Goal: Task Accomplishment & Management: Manage account settings

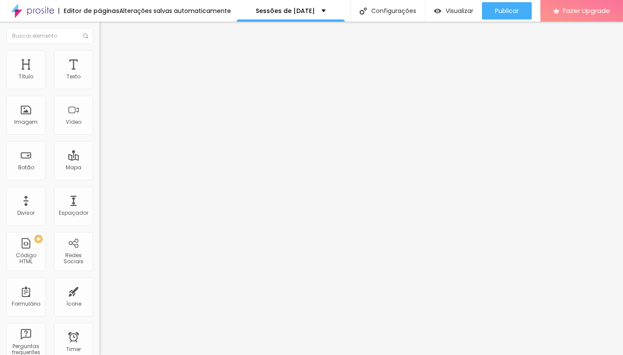
click at [99, 74] on span "Trocar imagem" at bounding box center [122, 70] width 47 height 7
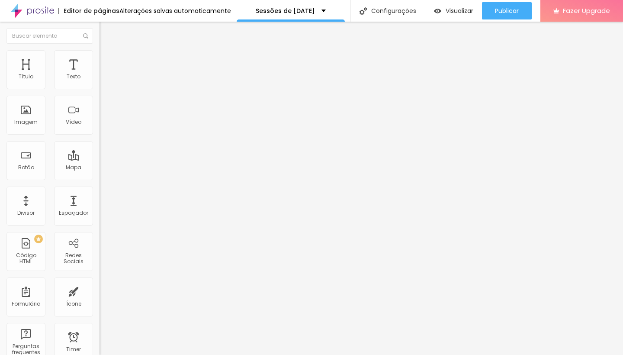
click at [99, 57] on li "Estilo" at bounding box center [148, 54] width 99 height 9
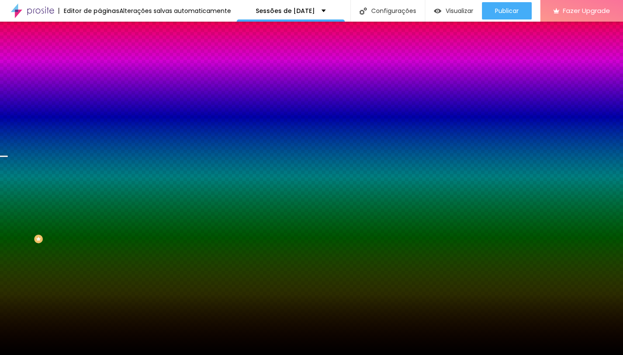
click at [99, 79] on div "Trocar imagem" at bounding box center [148, 76] width 99 height 6
click at [99, 80] on span "Trocar imagem" at bounding box center [122, 75] width 47 height 7
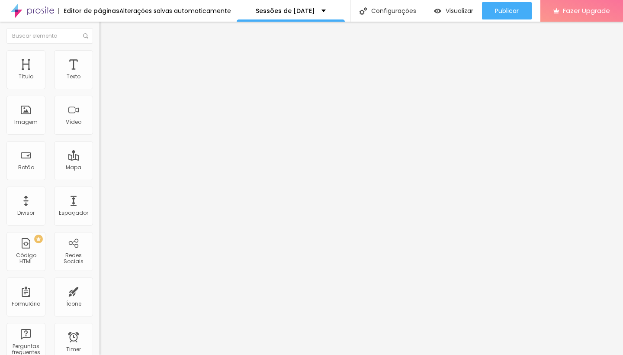
type input "27"
type input "26"
type input "25"
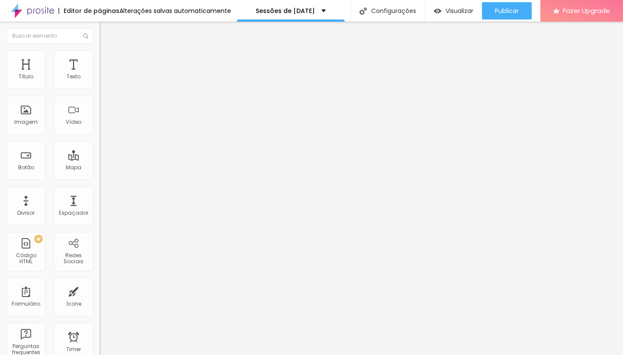
type input "25"
type input "24"
type input "23"
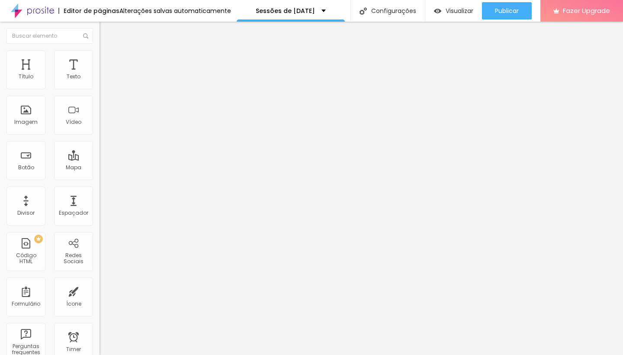
type input "22"
type input "21"
type input "20"
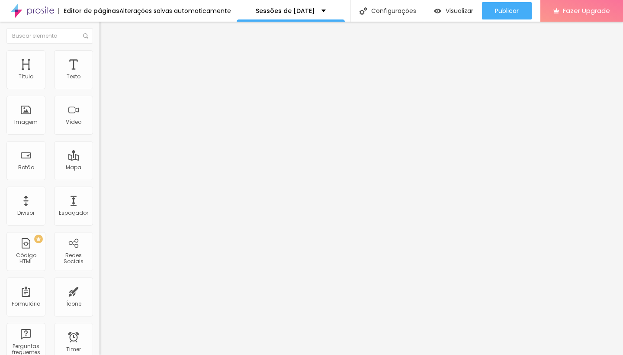
type input "20"
drag, startPoint x: 61, startPoint y: 86, endPoint x: 46, endPoint y: 85, distance: 15.6
type input "20"
click at [99, 159] on input "range" at bounding box center [127, 162] width 56 height 7
click at [99, 56] on li "Avançado" at bounding box center [148, 54] width 99 height 9
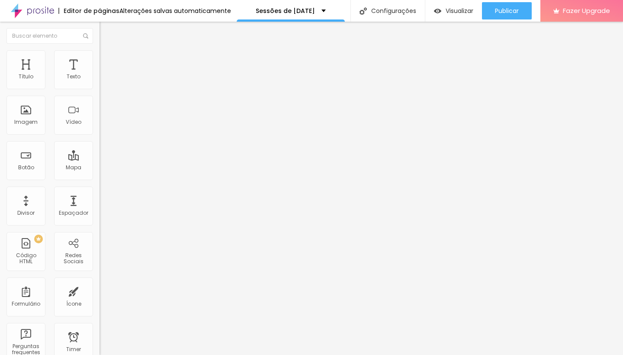
click at [107, 51] on span "Estilo" at bounding box center [113, 47] width 13 height 7
click at [99, 56] on li "Estilo" at bounding box center [148, 54] width 99 height 9
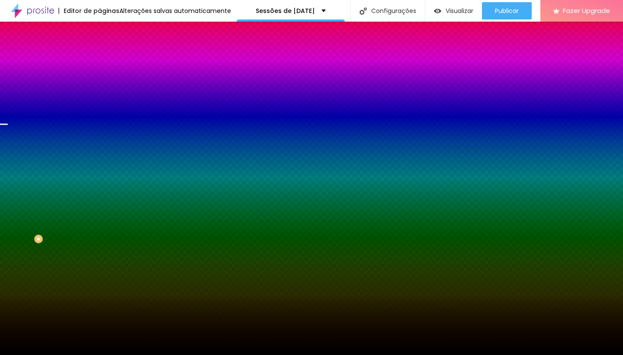
click at [99, 80] on span "Trocar imagem" at bounding box center [122, 75] width 47 height 7
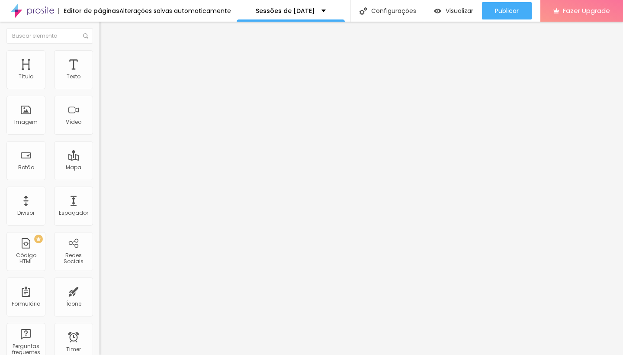
click at [99, 82] on span "Titulo 2" at bounding box center [113, 76] width 28 height 11
click at [99, 90] on span "Titulo 3" at bounding box center [111, 85] width 24 height 10
click at [99, 74] on span "Titulo 1" at bounding box center [113, 68] width 28 height 12
type input "77"
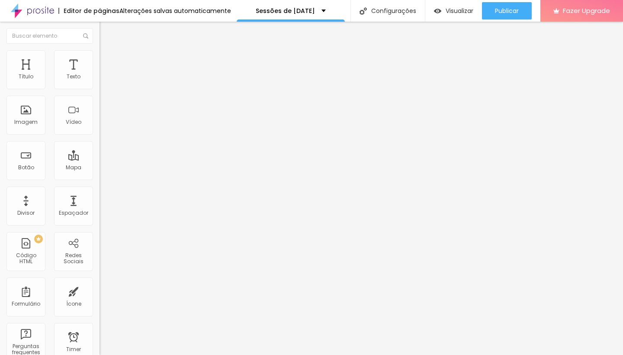
type input "72"
type input "70"
type input "68"
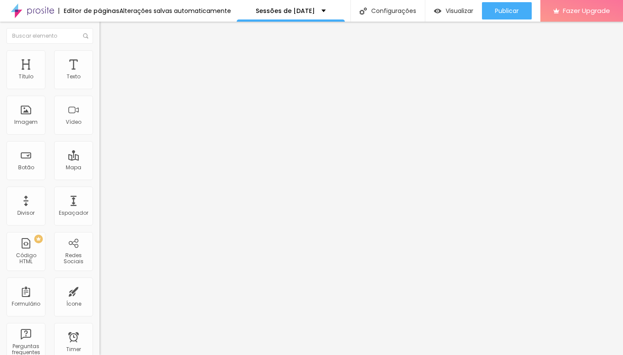
type input "68"
type input "67"
type input "66"
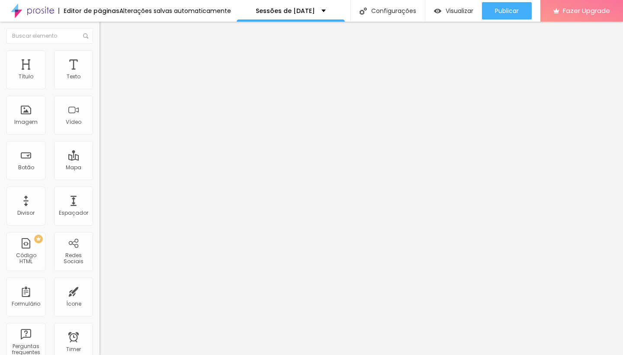
type input "65"
type input "64"
type input "62"
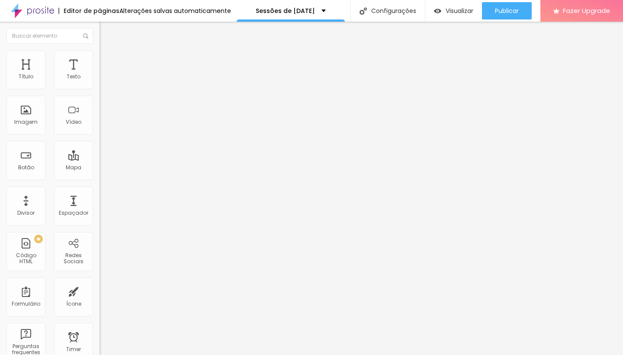
type input "62"
type input "60"
type input "58"
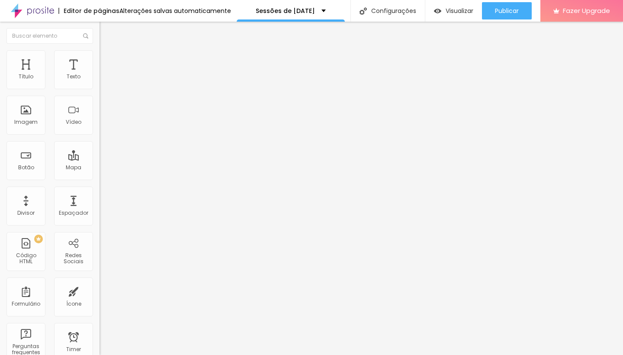
type input "56"
type input "54"
type input "53"
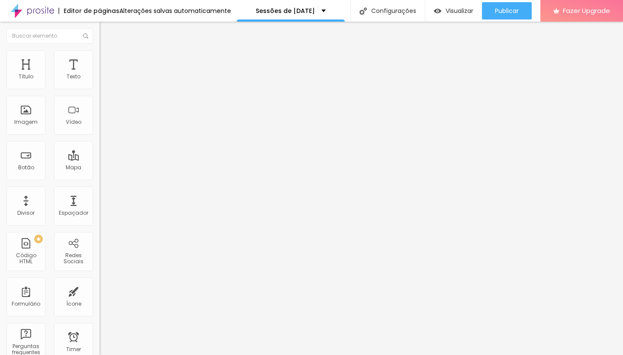
type input "53"
type input "52"
drag, startPoint x: 59, startPoint y: 184, endPoint x: 43, endPoint y: 184, distance: 16.0
type input "52"
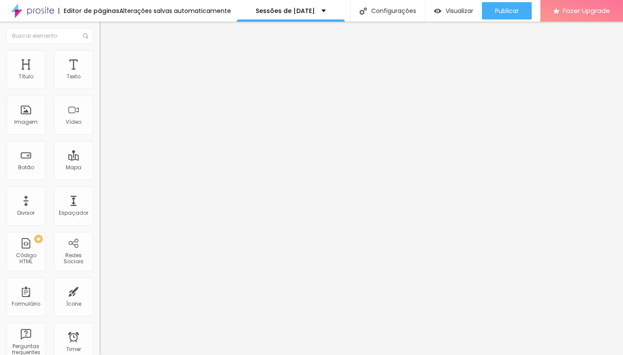
click at [99, 204] on input "range" at bounding box center [127, 207] width 56 height 7
type input "27"
type input "26"
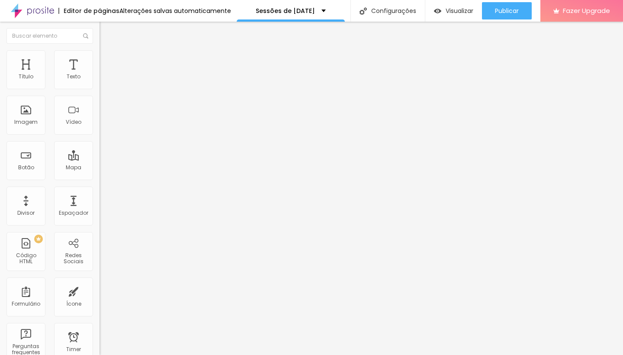
type input "25"
type input "24"
drag, startPoint x: 62, startPoint y: 85, endPoint x: 55, endPoint y: 86, distance: 6.9
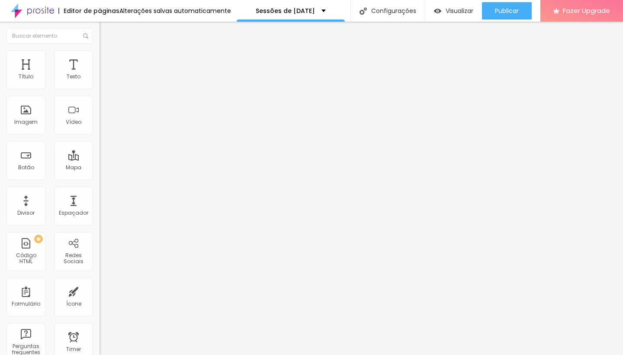
type input "24"
click at [99, 159] on input "range" at bounding box center [127, 162] width 56 height 7
type input "68"
type input "62"
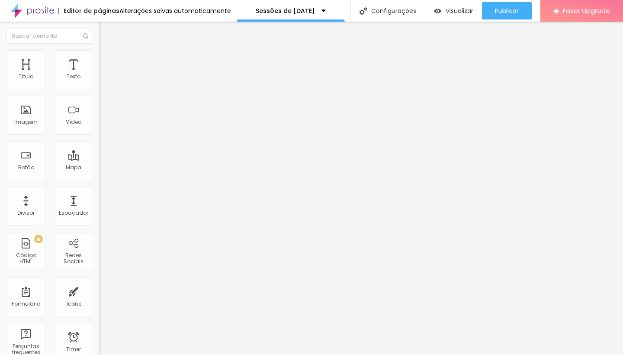
type input "62"
type input "60"
type input "59"
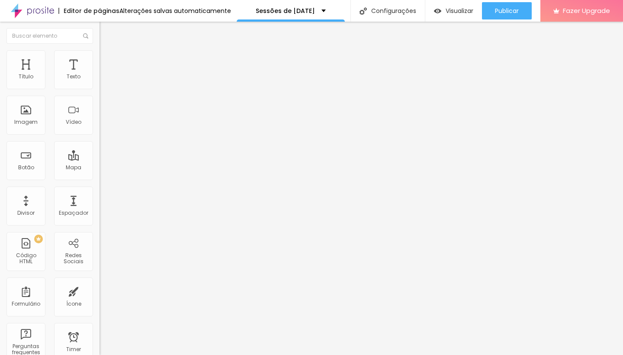
type input "57"
type input "56"
type input "55"
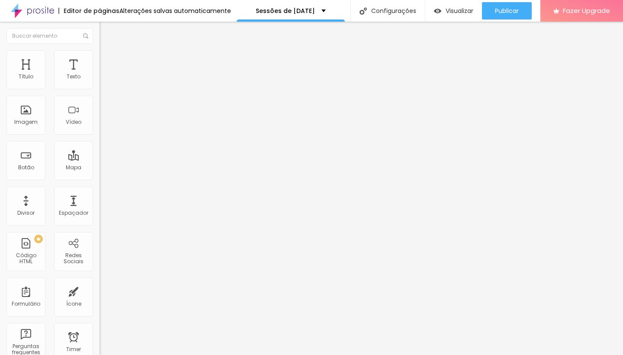
type input "55"
type input "54"
type input "53"
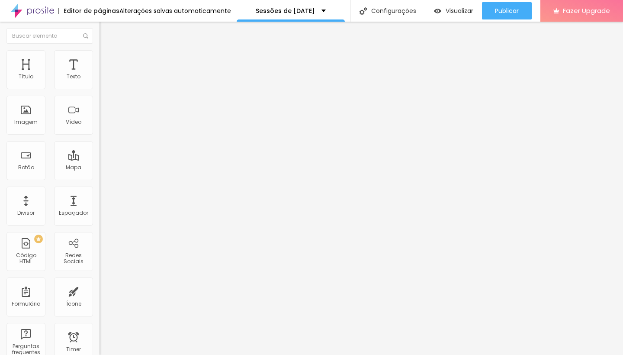
type input "49"
type input "46"
type input "45"
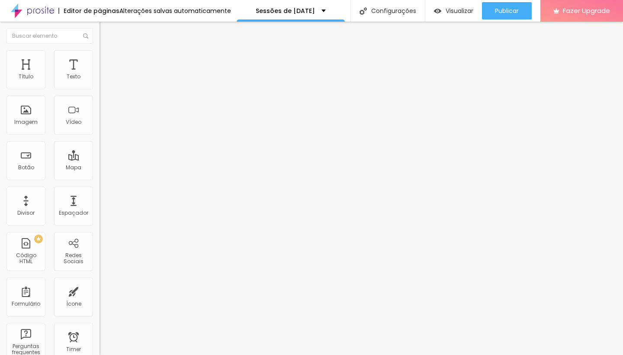
type input "45"
type input "44"
type input "43"
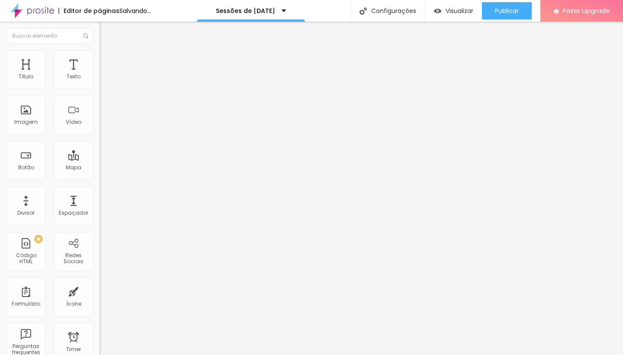
drag, startPoint x: 54, startPoint y: 182, endPoint x: 38, endPoint y: 182, distance: 15.6
type input "43"
click at [99, 204] on input "range" at bounding box center [127, 207] width 56 height 7
drag, startPoint x: 51, startPoint y: 98, endPoint x: 32, endPoint y: 107, distance: 21.3
click at [99, 81] on input "https://youtu.be/Pw02KvYE1lg" at bounding box center [151, 77] width 104 height 9
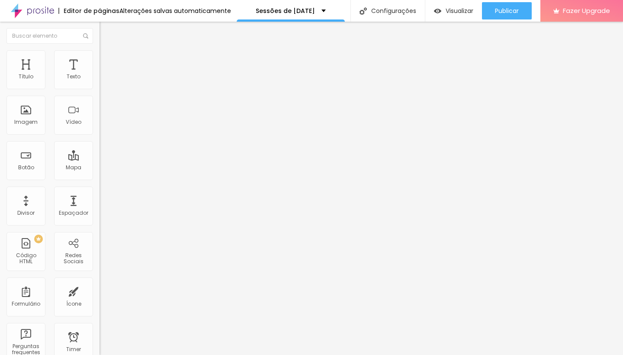
paste input "NLMGebgSJUA"
type input "https://youtu.be/NLMGebgSJUA"
click at [99, 218] on div "Editar Vídeo Conteúdo Estilo Avançado URL do vídeo https://youtu.be/NLMGebgSJUA…" at bounding box center [148, 188] width 99 height 333
type input "40"
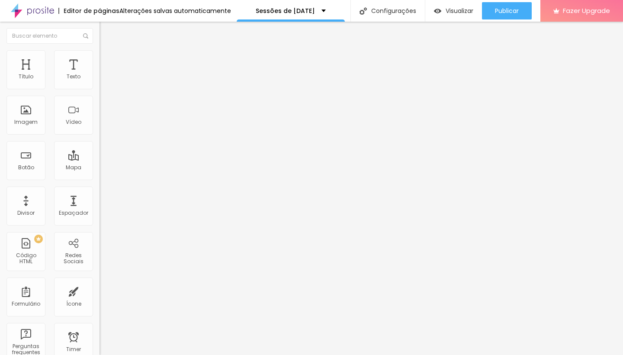
type input "39"
type input "38"
type input "36"
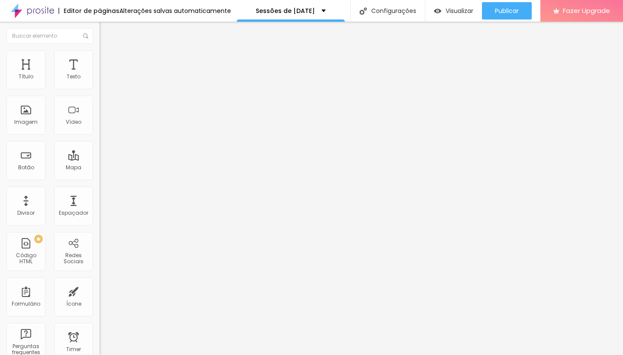
type input "36"
click at [99, 204] on input "range" at bounding box center [127, 207] width 56 height 7
paste input "FaofYyXUBm0"
type input "https://youtu.be/FaofYyXUBm0"
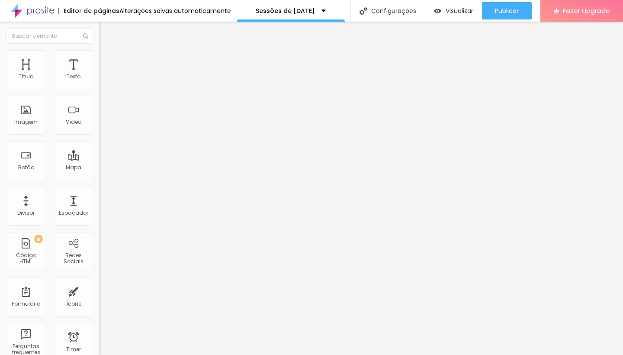
type input "34"
type input "32"
type input "30"
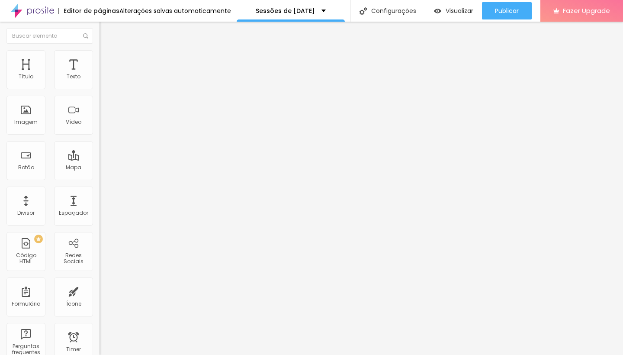
type input "30"
type input "27"
type input "26"
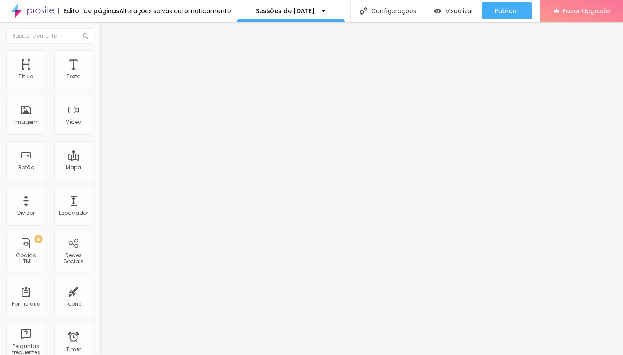
type input "24"
type input "22"
type input "23"
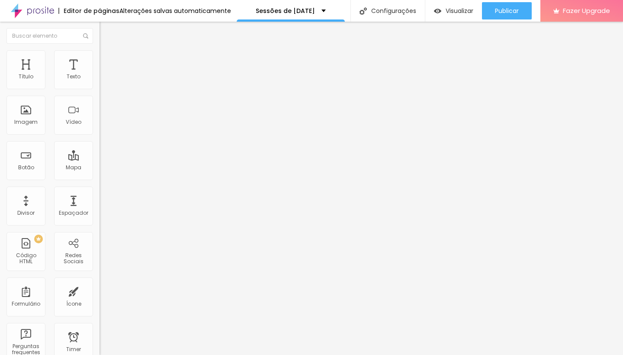
type input "23"
type input "25"
type input "26"
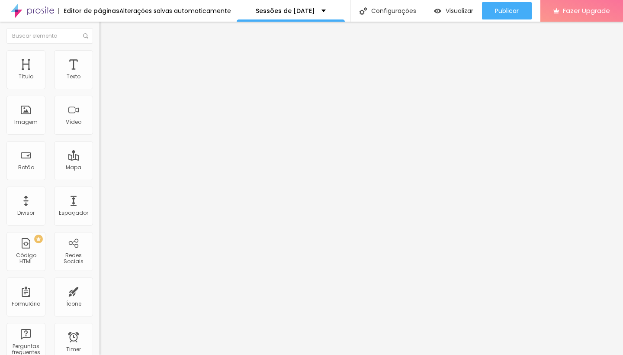
type input "27"
drag, startPoint x: 33, startPoint y: 183, endPoint x: 28, endPoint y: 184, distance: 4.8
click at [99, 204] on input "range" at bounding box center [127, 207] width 56 height 7
type input "26"
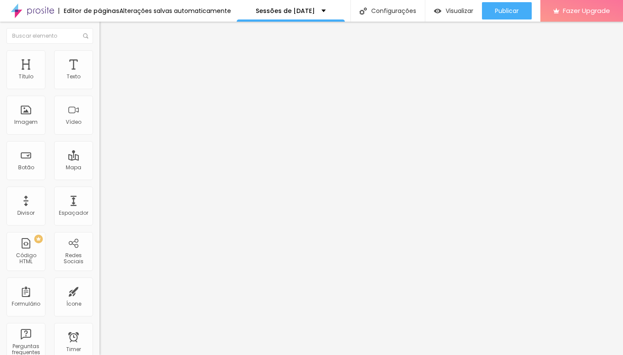
type input "26"
type input "25"
type input "24"
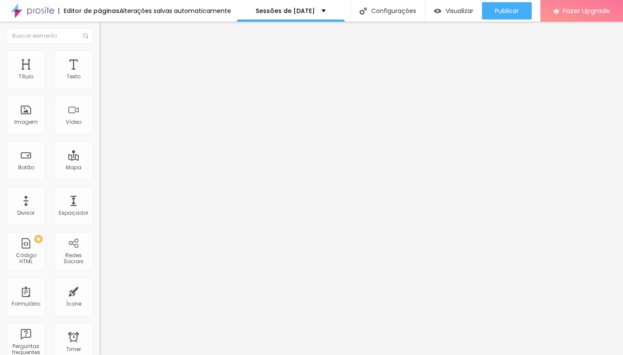
type input "24"
click at [99, 204] on input "range" at bounding box center [127, 207] width 56 height 7
click at [99, 74] on span "Trocar imagem" at bounding box center [122, 70] width 47 height 7
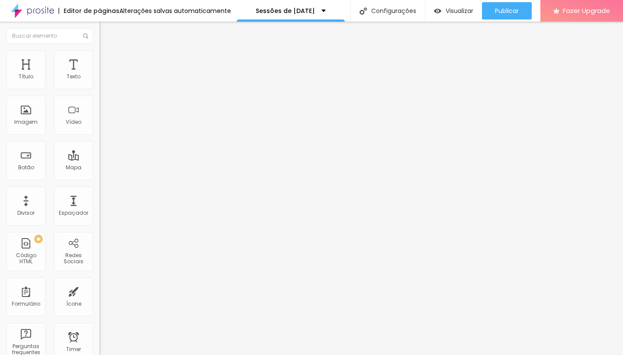
drag, startPoint x: 20, startPoint y: 182, endPoint x: 14, endPoint y: 183, distance: 6.1
click at [99, 183] on div "0 Tamanho do texto" at bounding box center [148, 165] width 99 height 122
drag, startPoint x: 42, startPoint y: 97, endPoint x: 0, endPoint y: 97, distance: 41.5
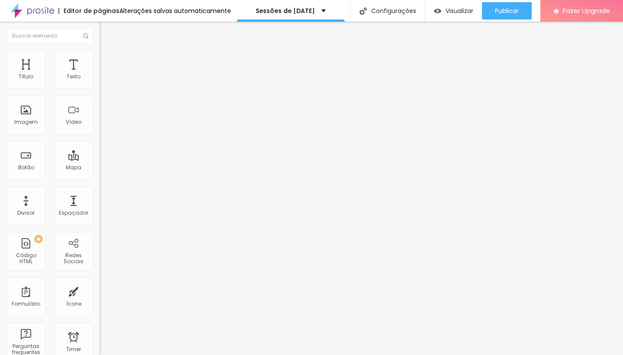
click at [99, 97] on div "Texto CONTRATAR AGORA Alinhamento Tamanho Normal Pequeno Normal Grande Link URL…" at bounding box center [148, 130] width 99 height 126
type input "RESERVAR AGORA"
drag, startPoint x: 29, startPoint y: 98, endPoint x: 0, endPoint y: 99, distance: 29.0
click at [99, 99] on div "Texto CONTRATAR AGORA Alinhamento Tamanho Normal Pequeno Normal Grande Link URL…" at bounding box center [148, 130] width 99 height 126
type input "RESERVAR AGORA"
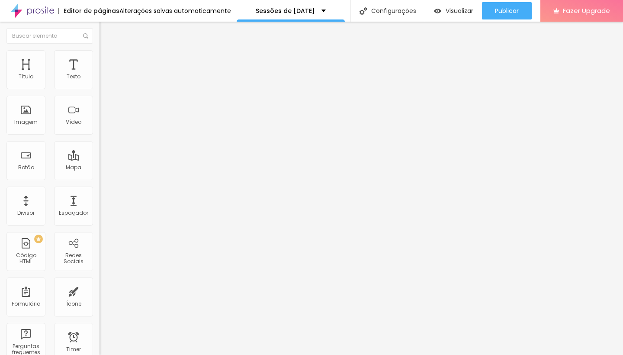
drag, startPoint x: 42, startPoint y: 98, endPoint x: 0, endPoint y: 96, distance: 41.5
click at [99, 97] on div "Texto CONTRATAR AGORA Alinhamento Tamanho Normal Pequeno Normal Grande Link URL…" at bounding box center [148, 130] width 99 height 126
type input "RESERVAR AGORA"
click at [107, 60] on span "Avançado" at bounding box center [121, 55] width 29 height 7
click at [99, 178] on input "https://" at bounding box center [151, 174] width 104 height 9
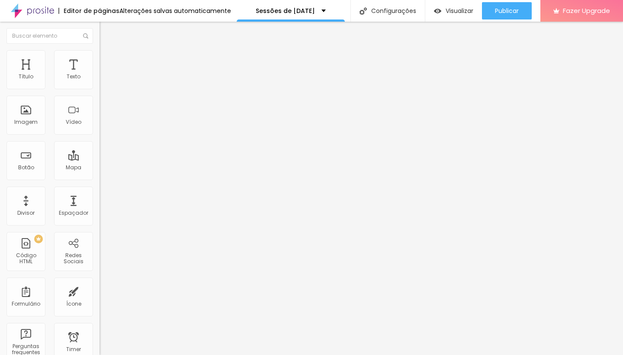
click at [99, 178] on input "https://" at bounding box center [151, 174] width 104 height 9
paste input "https://calendly.com/ines-valente-fotografia/sessoes-de-natal-2025?month=2025-11"
type input "https://calendly.com/ines-valente-fotografia/sessoes-de-natal-2025?month=2025-11"
click at [99, 178] on input "https://" at bounding box center [151, 174] width 104 height 9
paste input "calendly.com/ines-valente-fotografia/sessoes-de-natal-2025?month=2025-11"
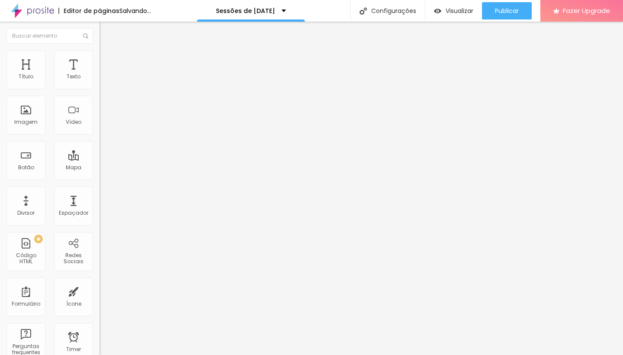
type input "https://calendly.com/ines-valente-fotografia/sessoes-de-natal-2025?month=2025-11"
click at [99, 178] on input "https://" at bounding box center [151, 174] width 104 height 9
paste input "calendly.com/ines-valente-fotografia/sessoes-de-natal-2025?month=2025-11"
type input "https://calendly.com/ines-valente-fotografia/sessoes-de-natal-2025?month=2025-11"
click at [107, 60] on span "Estilo" at bounding box center [113, 55] width 13 height 7
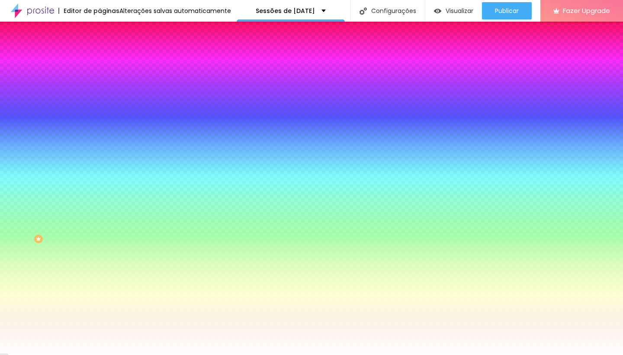
drag, startPoint x: 42, startPoint y: 117, endPoint x: 41, endPoint y: 121, distance: 4.4
click at [99, 79] on div "Trocar imagem" at bounding box center [148, 76] width 99 height 6
click at [99, 80] on span "Trocar imagem" at bounding box center [122, 75] width 47 height 7
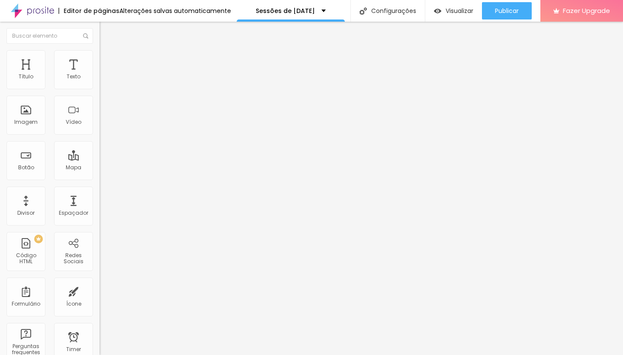
click at [107, 60] on span "Estilo" at bounding box center [113, 55] width 13 height 7
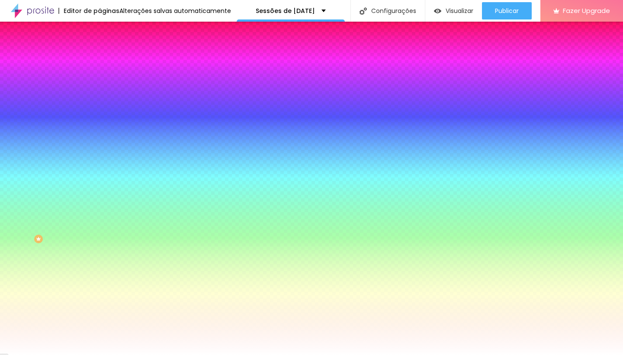
drag, startPoint x: 49, startPoint y: 109, endPoint x: 47, endPoint y: 118, distance: 10.2
click at [99, 79] on div "Trocar imagem" at bounding box center [148, 76] width 99 height 6
click at [99, 80] on span "Trocar imagem" at bounding box center [122, 75] width 47 height 7
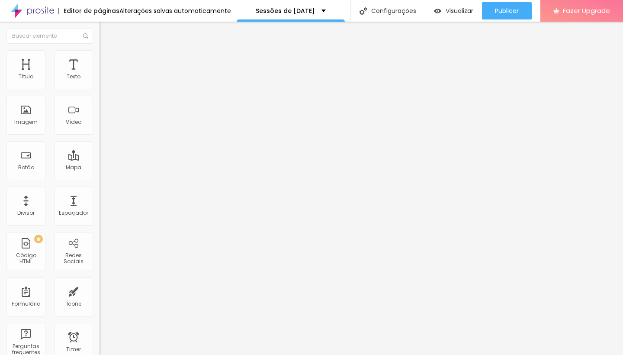
scroll to position [1, 0]
click at [354, 354] on div at bounding box center [311, 177] width 623 height 355
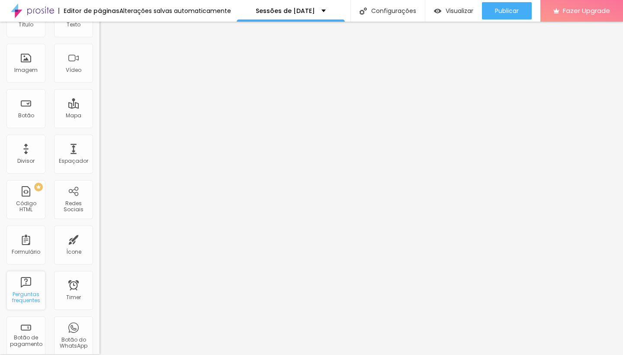
scroll to position [53, 0]
click at [25, 110] on div "Botão" at bounding box center [25, 106] width 39 height 39
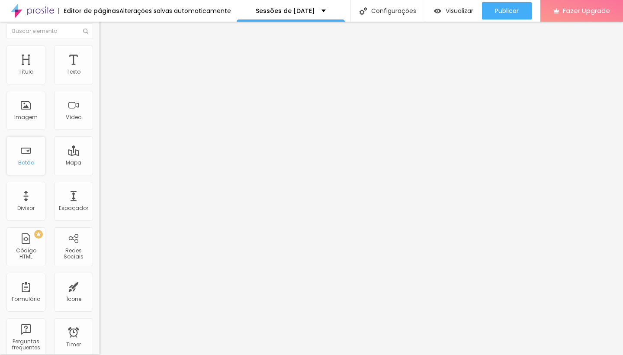
scroll to position [0, 0]
drag, startPoint x: 50, startPoint y: 99, endPoint x: 0, endPoint y: 99, distance: 49.7
click at [99, 99] on div "Texto Click me Alinhamento Tamanho Normal Pequeno Normal Grande Link URL https:…" at bounding box center [148, 130] width 99 height 126
type input "Reservar"
click at [99, 177] on input "https://" at bounding box center [151, 173] width 104 height 9
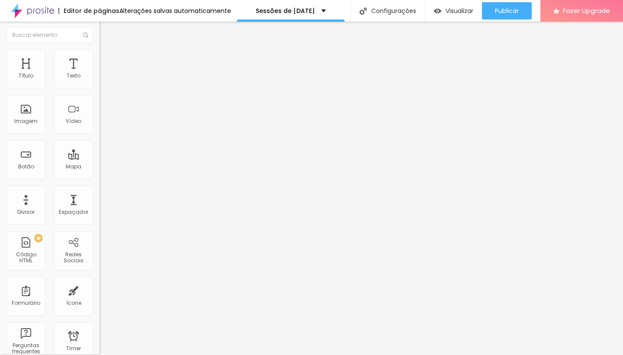
paste input "calendly.com/ines-valente-fotografia/sessoes-de-natal-2025?month=2025-11"
type input "https://calendly.com/ines-valente-fotografia/sessoes-de-natal-2025?month=2025-11"
click at [99, 227] on div "Editar Botão Conteúdo Estilo Avançado Texto Reservar Alinhamento Tamanho Normal…" at bounding box center [148, 187] width 99 height 333
click at [107, 58] on span "Estilo" at bounding box center [113, 54] width 13 height 7
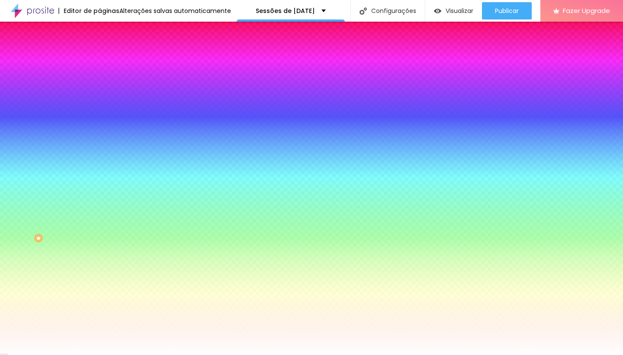
click at [107, 60] on span "Avançado" at bounding box center [121, 63] width 29 height 7
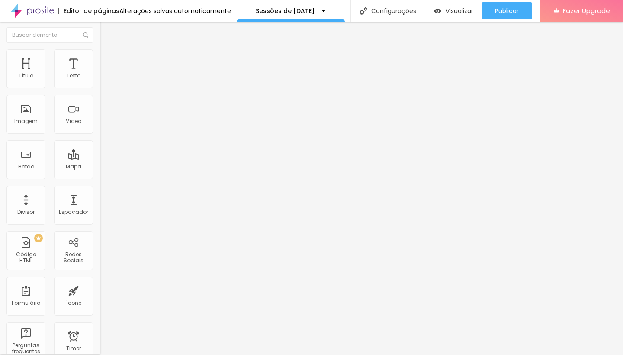
click at [107, 57] on span "Estilo" at bounding box center [113, 54] width 13 height 7
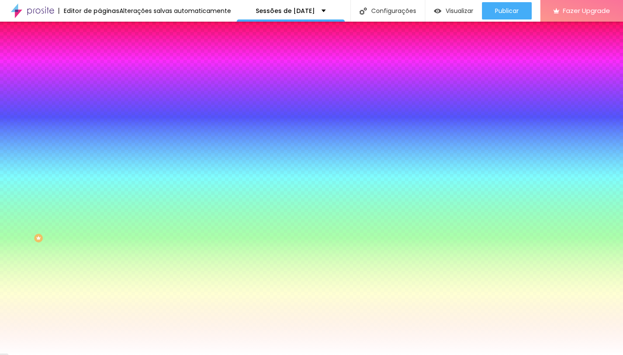
click at [107, 50] on span "Conteúdo" at bounding box center [120, 46] width 27 height 7
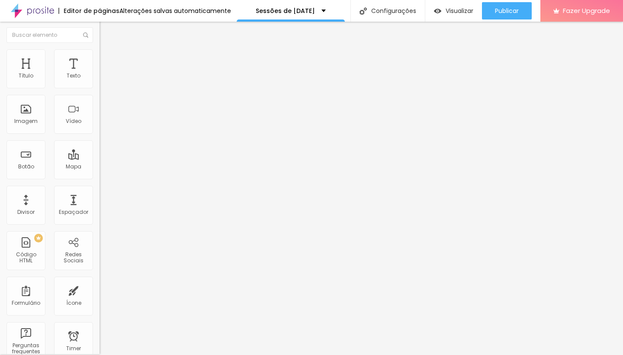
click at [99, 58] on li "Estilo" at bounding box center [148, 53] width 99 height 9
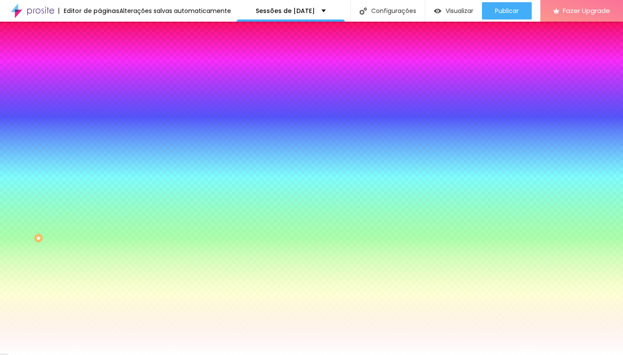
click at [99, 117] on div at bounding box center [148, 117] width 99 height 0
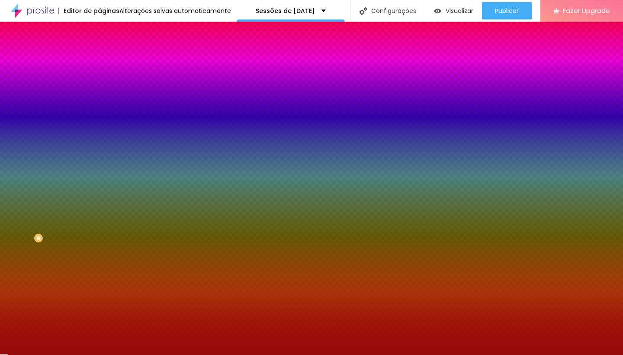
click at [66, 193] on div at bounding box center [311, 177] width 623 height 355
click at [77, 192] on div at bounding box center [311, 177] width 623 height 355
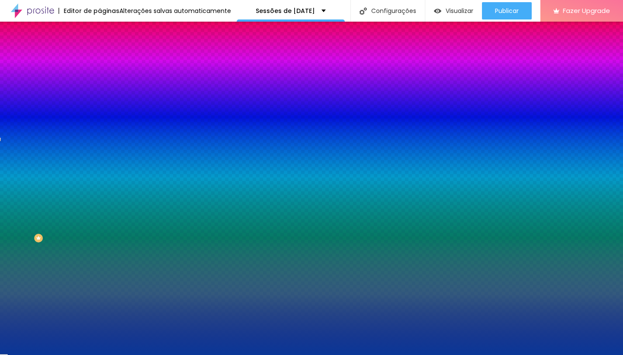
click at [79, 192] on div at bounding box center [311, 177] width 623 height 355
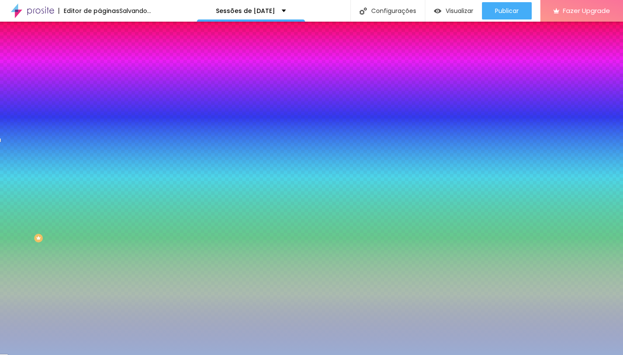
drag, startPoint x: 64, startPoint y: 193, endPoint x: 29, endPoint y: 178, distance: 38.0
click at [29, 178] on div at bounding box center [311, 177] width 623 height 355
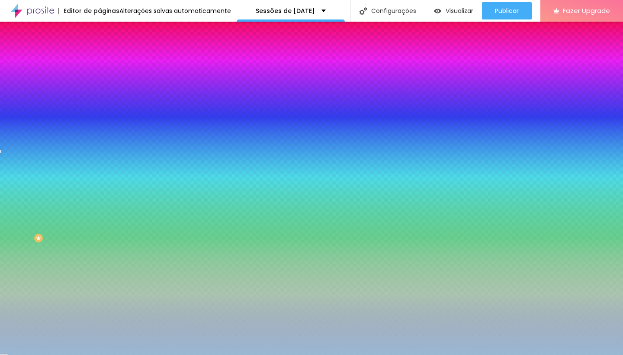
click at [76, 194] on div at bounding box center [311, 177] width 623 height 355
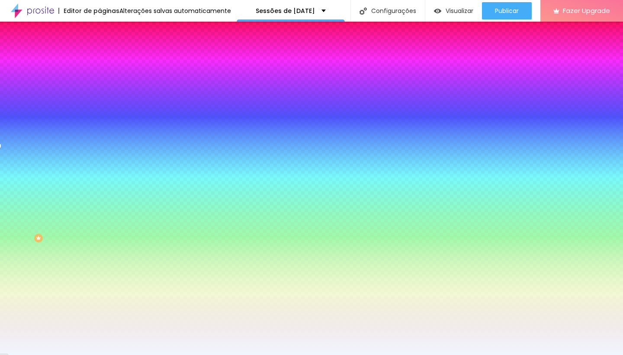
type input "#FFFFFF"
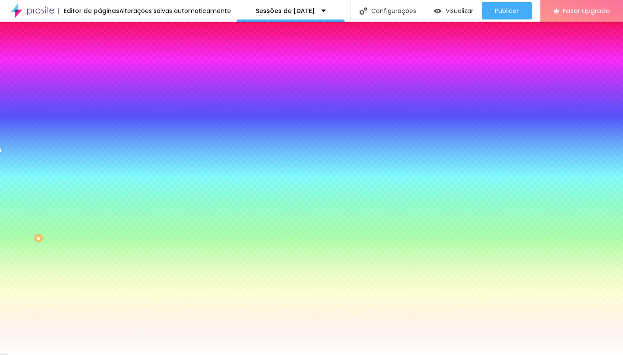
drag, startPoint x: 29, startPoint y: 178, endPoint x: 0, endPoint y: 166, distance: 31.2
click at [99, 166] on div "Imagem de fundo Adicionar imagem Efeito da Imagem Nenhum Nenhum Parallax Cor de…" at bounding box center [148, 123] width 99 height 112
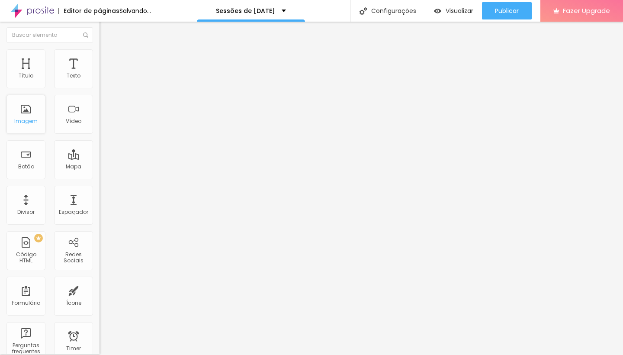
click at [31, 120] on div "Imagem" at bounding box center [25, 121] width 23 height 6
click at [99, 74] on span "Trocar imagem" at bounding box center [122, 69] width 47 height 7
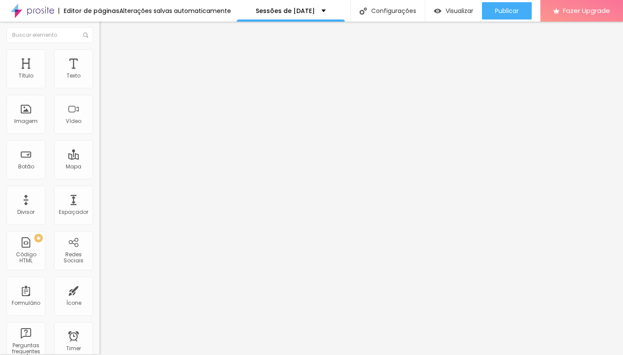
click at [99, 73] on div "Trocar imagem" at bounding box center [148, 70] width 99 height 6
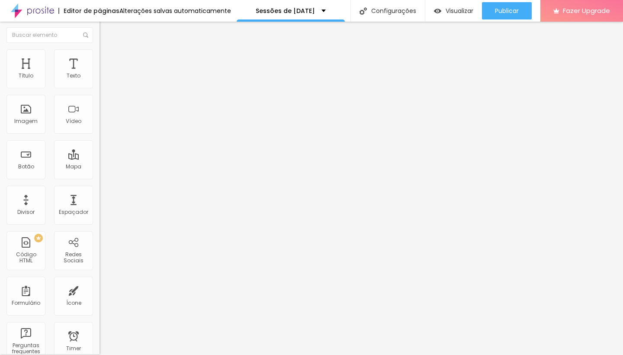
click at [99, 58] on img at bounding box center [103, 62] width 8 height 8
type input "2"
type input "4"
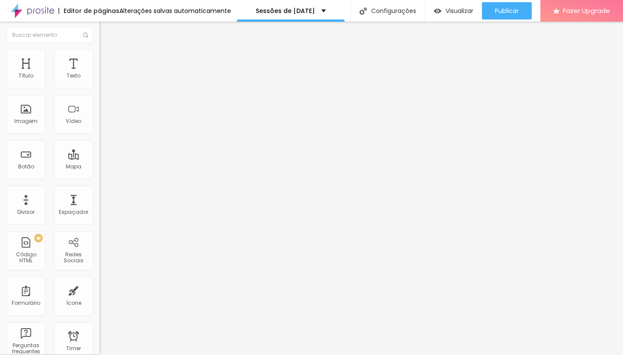
type input "5"
type input "7"
type input "8"
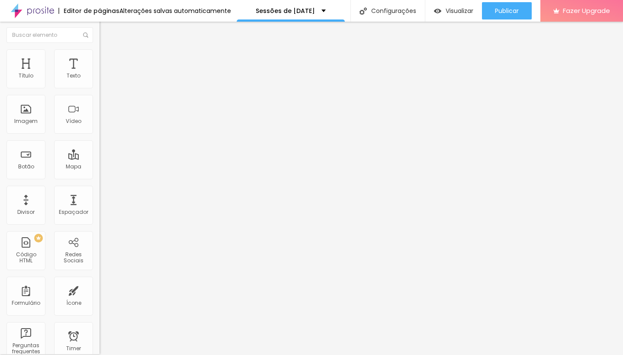
type input "8"
type input "7"
type input "6"
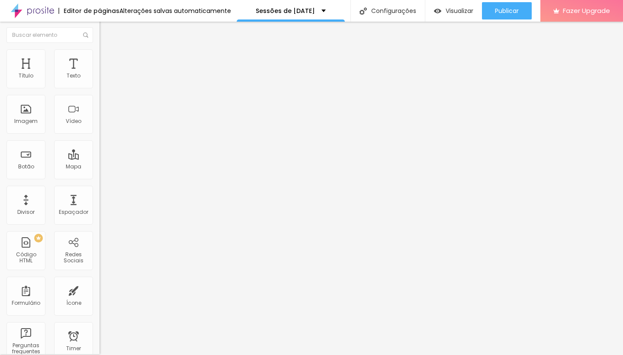
type input "5"
type input "4"
type input "3"
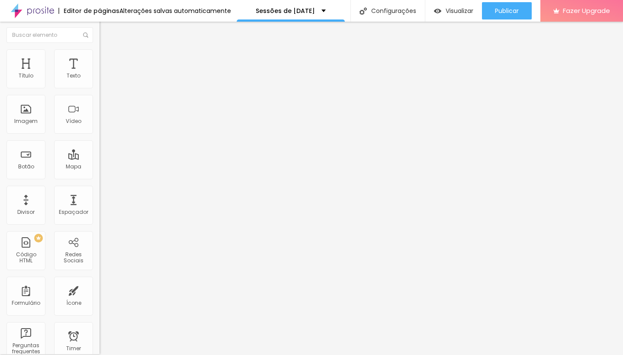
type input "3"
type input "2"
type input "1"
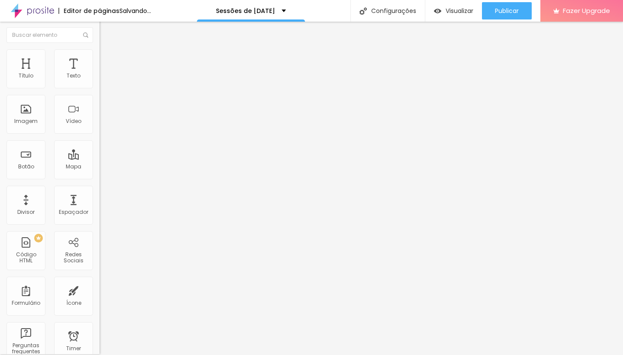
type input "0"
drag, startPoint x: 21, startPoint y: 85, endPoint x: 6, endPoint y: 87, distance: 15.2
click at [99, 87] on div "0 Espaço de cima" at bounding box center [148, 128] width 99 height 122
type input "1"
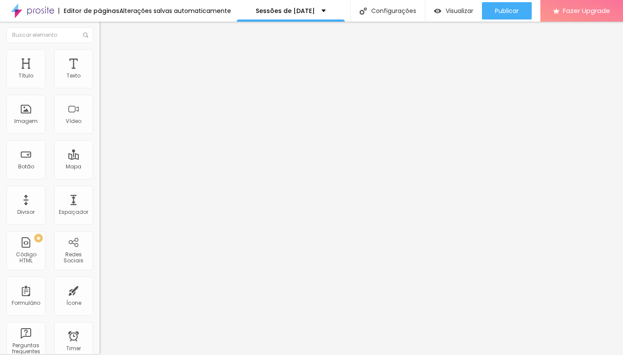
type input "1"
type input "2"
type input "3"
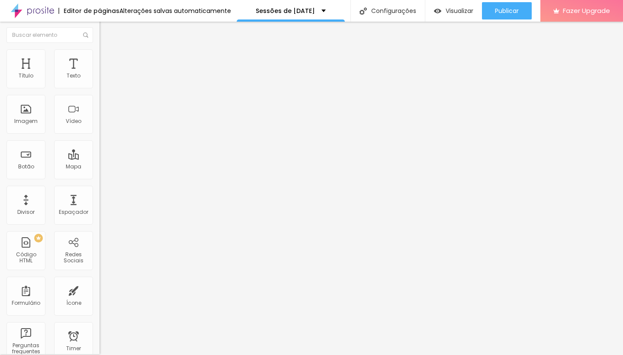
type input "5"
type input "6"
type input "7"
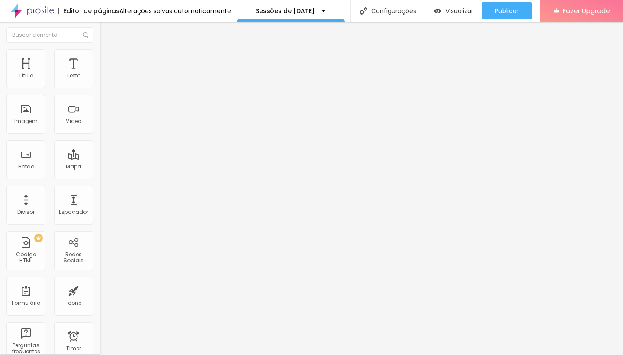
type input "7"
type input "8"
type input "7"
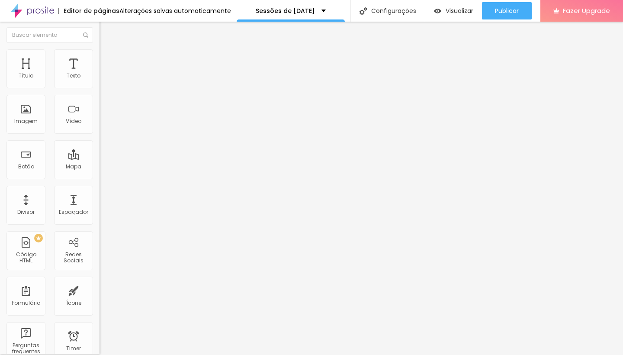
type input "6"
type input "5"
type input "3"
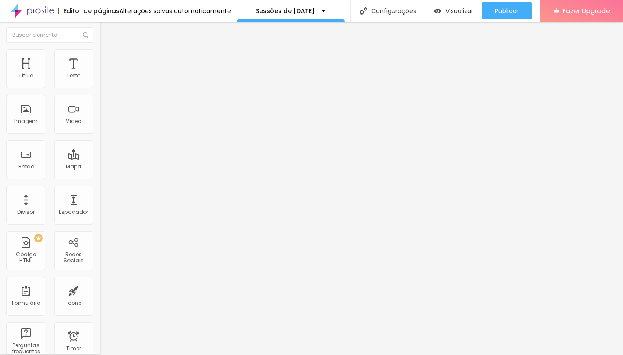
type input "3"
type input "2"
type input "1"
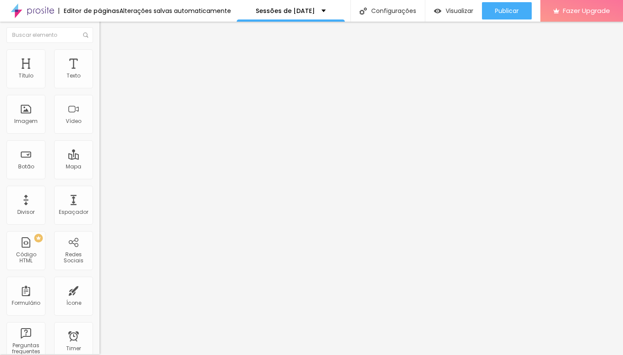
type input "0"
click at [99, 289] on input "range" at bounding box center [127, 292] width 56 height 7
click at [99, 54] on img at bounding box center [103, 53] width 8 height 8
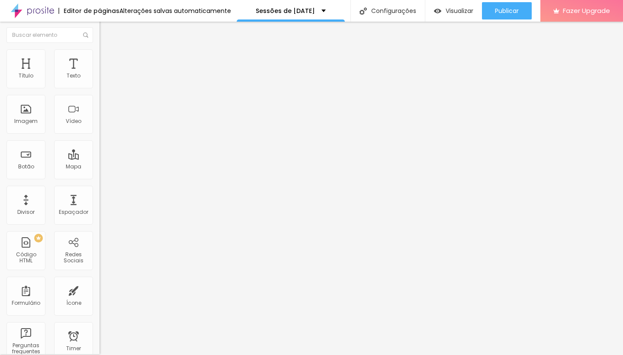
click at [107, 50] on span "Conteúdo" at bounding box center [120, 46] width 27 height 7
click at [99, 74] on span "Trocar imagem" at bounding box center [122, 69] width 47 height 7
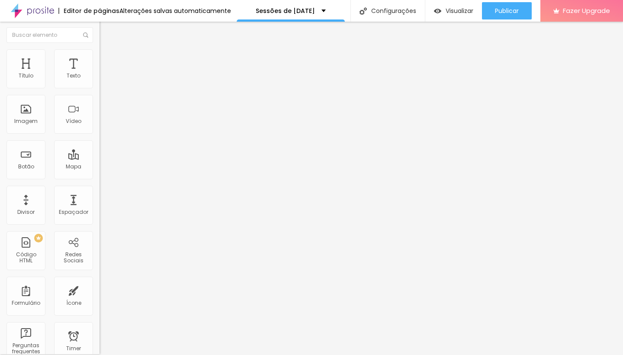
click at [99, 74] on span "Trocar imagem" at bounding box center [122, 69] width 47 height 7
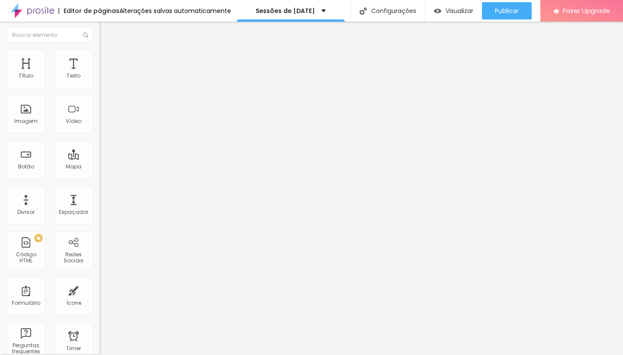
click at [99, 74] on span "Trocar imagem" at bounding box center [122, 69] width 47 height 7
click at [29, 115] on div "Imagem" at bounding box center [25, 114] width 39 height 39
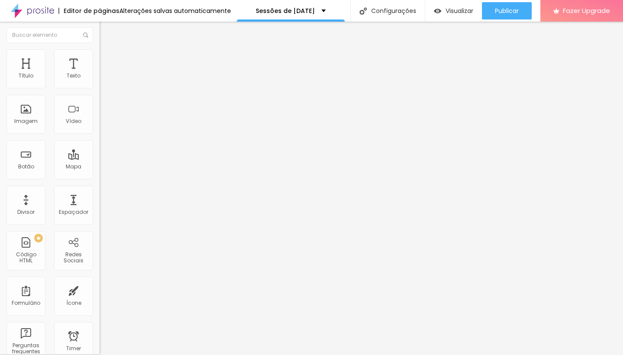
click at [106, 32] on img "button" at bounding box center [109, 30] width 7 height 7
click at [25, 165] on div "Botão" at bounding box center [26, 166] width 16 height 6
click at [99, 74] on span "Adicionar imagem" at bounding box center [127, 69] width 56 height 7
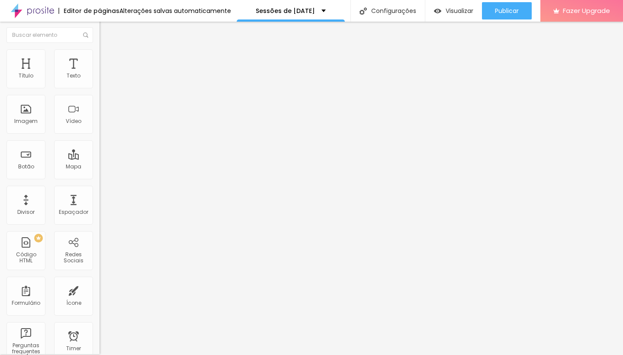
click at [99, 58] on li "Avançado" at bounding box center [148, 62] width 99 height 9
click at [99, 51] on img at bounding box center [103, 53] width 8 height 8
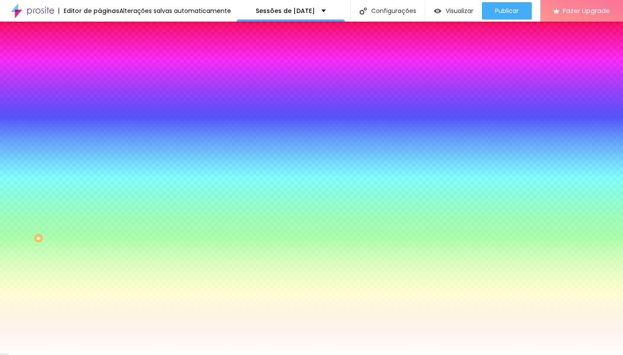
click at [99, 58] on li "Avançado" at bounding box center [148, 62] width 99 height 9
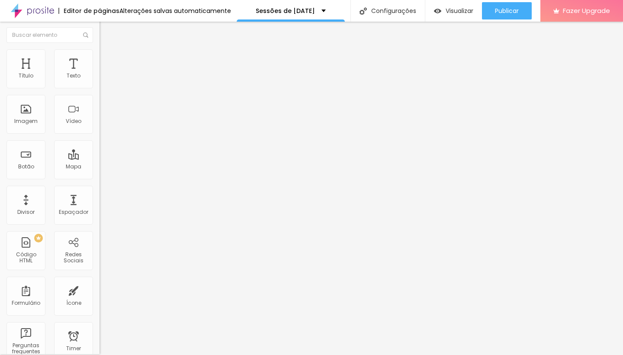
type input "15"
type input "10"
type input "15"
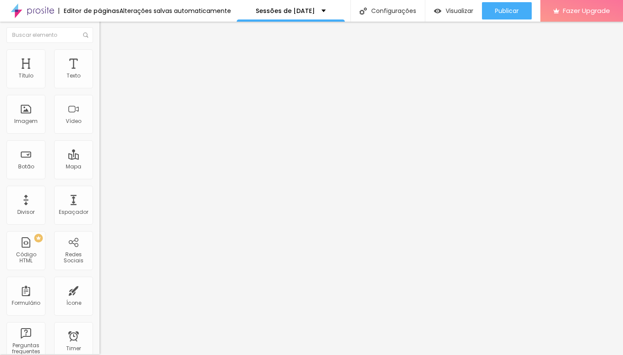
type input "15"
type input "20"
type input "25"
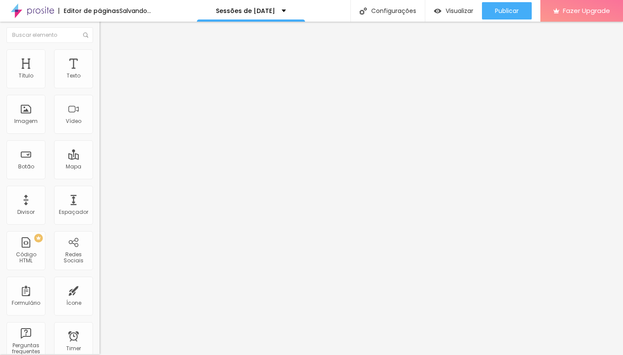
type input "30"
drag, startPoint x: 35, startPoint y: 85, endPoint x: 72, endPoint y: 87, distance: 36.4
click at [99, 87] on div "50 px Espaçamento Interno" at bounding box center [148, 128] width 99 height 122
click at [99, 57] on li "Estilo" at bounding box center [148, 53] width 99 height 9
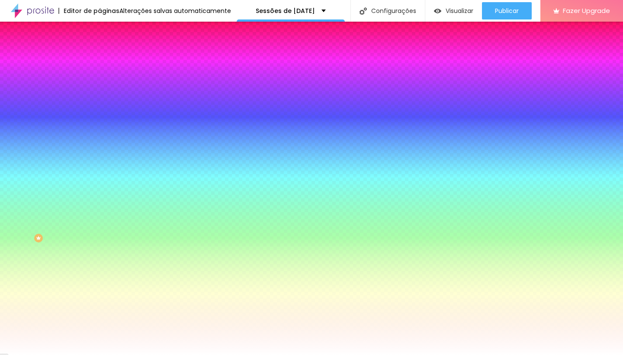
click at [99, 82] on div at bounding box center [148, 82] width 99 height 0
click at [99, 54] on img at bounding box center [103, 53] width 8 height 8
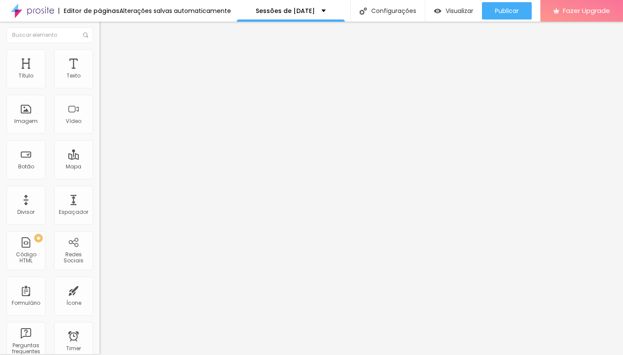
click at [107, 58] on span "Estilo" at bounding box center [113, 54] width 13 height 7
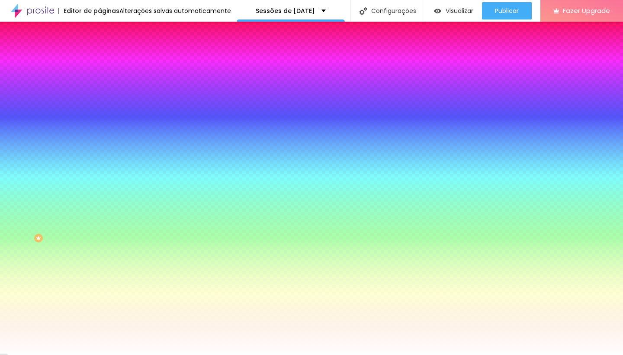
click at [99, 117] on div at bounding box center [148, 117] width 99 height 0
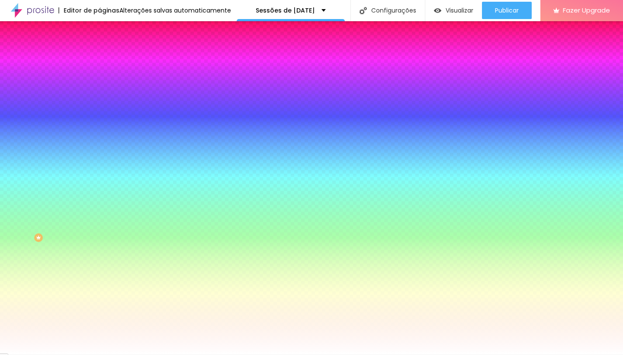
drag, startPoint x: 11, startPoint y: 166, endPoint x: 7, endPoint y: 162, distance: 5.8
click at [99, 125] on div "Cor de fundo Voltar ao padrão #FFFFFF" at bounding box center [148, 113] width 99 height 24
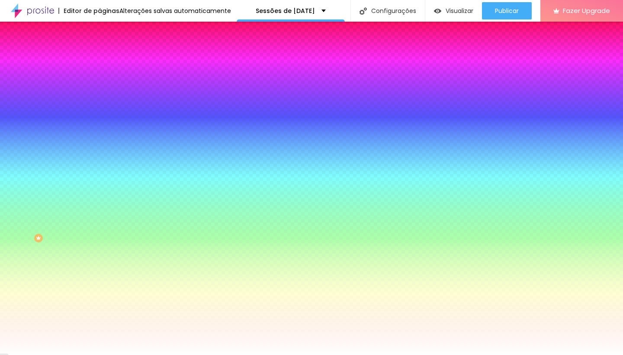
click at [99, 78] on div "Adicionar imagem" at bounding box center [148, 75] width 99 height 6
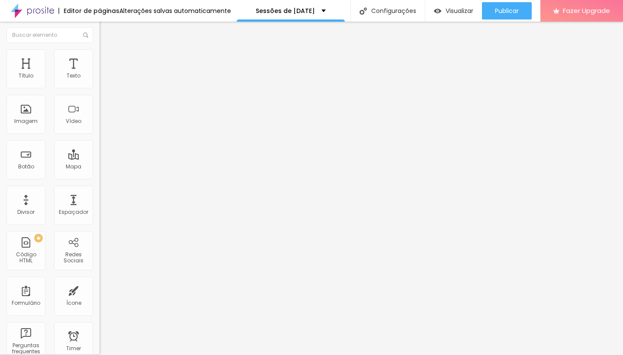
click at [99, 134] on span "Original" at bounding box center [109, 130] width 21 height 7
click at [99, 150] on span "Quadrado" at bounding box center [113, 146] width 28 height 7
click at [99, 157] on div "Original" at bounding box center [148, 154] width 99 height 5
click at [99, 102] on div "Alinhamento" at bounding box center [148, 99] width 99 height 5
click at [99, 55] on li "Estilo" at bounding box center [148, 53] width 99 height 9
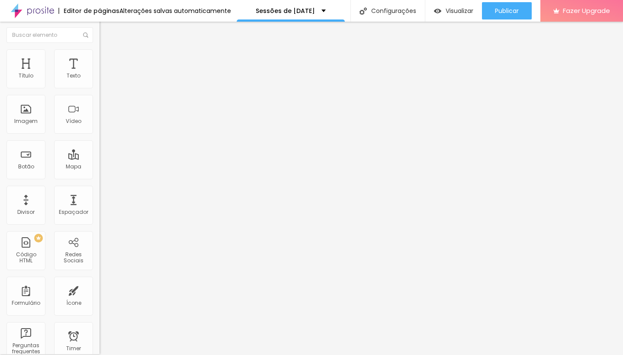
drag, startPoint x: 89, startPoint y: 93, endPoint x: 50, endPoint y: 104, distance: 40.9
click at [99, 88] on input "range" at bounding box center [127, 84] width 56 height 7
drag, startPoint x: 22, startPoint y: 112, endPoint x: 89, endPoint y: 117, distance: 66.8
click at [99, 117] on div "200 Borda arredondada" at bounding box center [148, 150] width 99 height 122
click at [107, 59] on span "Estilo" at bounding box center [113, 54] width 13 height 7
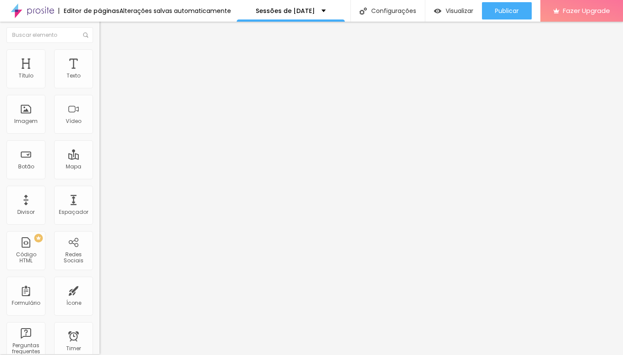
click at [99, 58] on li "Avançado" at bounding box center [148, 62] width 99 height 9
click at [99, 289] on input "range" at bounding box center [127, 292] width 56 height 7
click at [107, 50] on span "Conteúdo" at bounding box center [120, 46] width 27 height 7
click at [99, 73] on div "Trocar imagem" at bounding box center [148, 70] width 99 height 6
click at [99, 74] on span "Trocar imagem" at bounding box center [122, 69] width 47 height 7
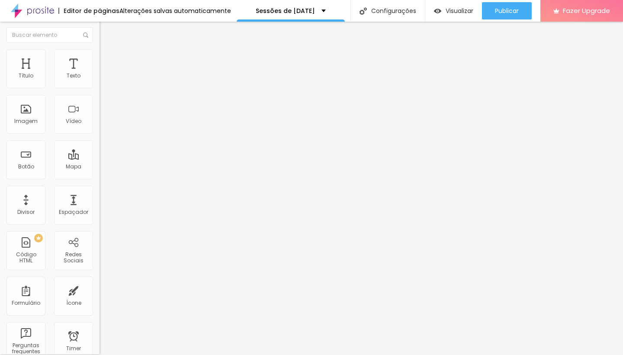
click at [99, 74] on span "Trocar imagem" at bounding box center [122, 69] width 47 height 7
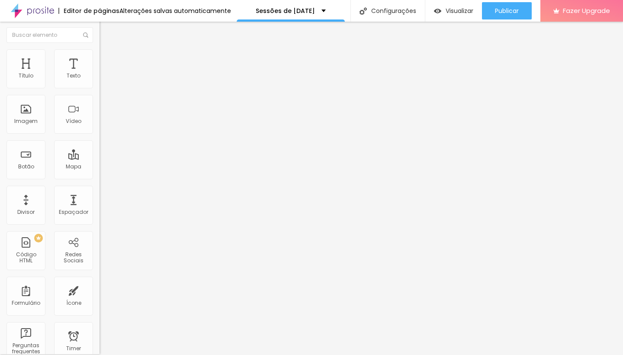
click at [99, 73] on div "Trocar imagem" at bounding box center [148, 70] width 99 height 6
click at [99, 54] on img at bounding box center [103, 53] width 8 height 8
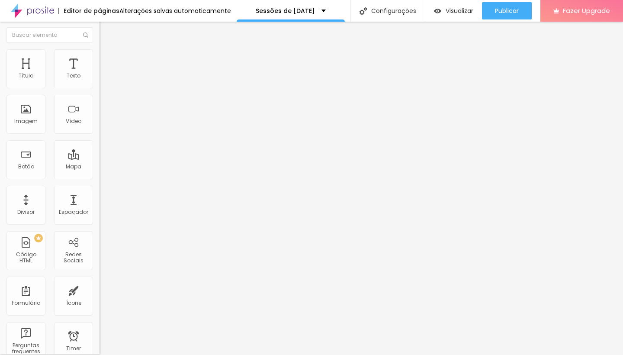
click at [99, 58] on img at bounding box center [103, 62] width 8 height 8
click at [99, 51] on img at bounding box center [103, 53] width 8 height 8
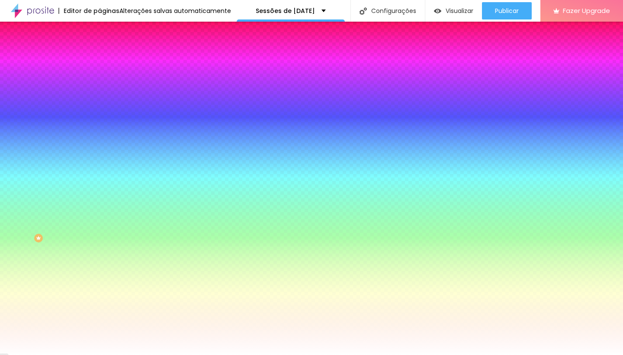
click at [99, 82] on div at bounding box center [148, 82] width 99 height 0
drag, startPoint x: 14, startPoint y: 98, endPoint x: 10, endPoint y: 96, distance: 4.7
click at [99, 96] on div "Cor de fundo Voltar ao padrão #FFFFFF Sombra DESATIVADO Voltar ao padrão Borda …" at bounding box center [148, 105] width 99 height 77
click at [107, 60] on span "Avançado" at bounding box center [121, 63] width 29 height 7
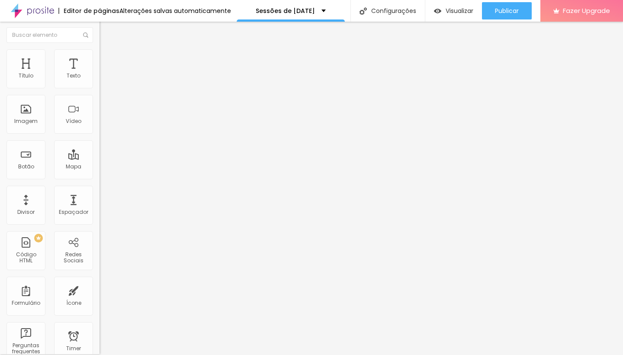
drag, startPoint x: 59, startPoint y: 86, endPoint x: 0, endPoint y: 88, distance: 59.3
click at [99, 88] on div "0 px Espaçamento Interno ID Html Classes Html Visível nos dispositivos Celular …" at bounding box center [148, 188] width 99 height 242
click at [99, 49] on li "Conteúdo" at bounding box center [148, 45] width 99 height 9
click at [106, 32] on div "Editar Coluna" at bounding box center [133, 30] width 54 height 7
click at [24, 112] on div "Imagem" at bounding box center [25, 114] width 39 height 39
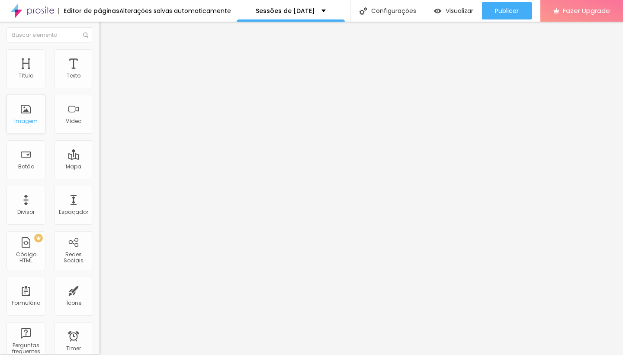
click at [26, 121] on div "Imagem" at bounding box center [25, 121] width 23 height 6
click at [24, 110] on div "Imagem" at bounding box center [25, 114] width 39 height 39
click at [99, 74] on span "Adicionar imagem" at bounding box center [127, 69] width 56 height 7
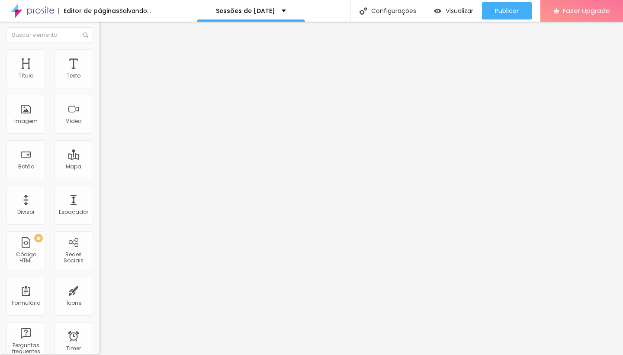
click at [99, 55] on li "Estilo" at bounding box center [148, 53] width 99 height 9
drag, startPoint x: 89, startPoint y: 93, endPoint x: 18, endPoint y: 94, distance: 70.5
click at [99, 88] on input "range" at bounding box center [127, 84] width 56 height 7
click at [99, 51] on img at bounding box center [103, 53] width 8 height 8
drag, startPoint x: 20, startPoint y: 95, endPoint x: 44, endPoint y: 95, distance: 24.2
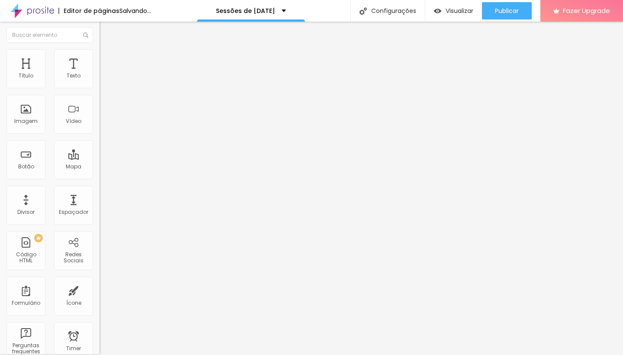
click at [99, 88] on input "range" at bounding box center [127, 84] width 56 height 7
click at [464, 10] on span "Visualizar" at bounding box center [459, 10] width 28 height 7
click at [107, 57] on span "Estilo" at bounding box center [113, 54] width 13 height 7
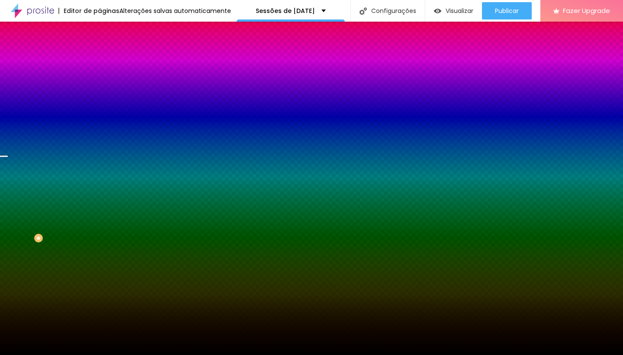
scroll to position [0, 0]
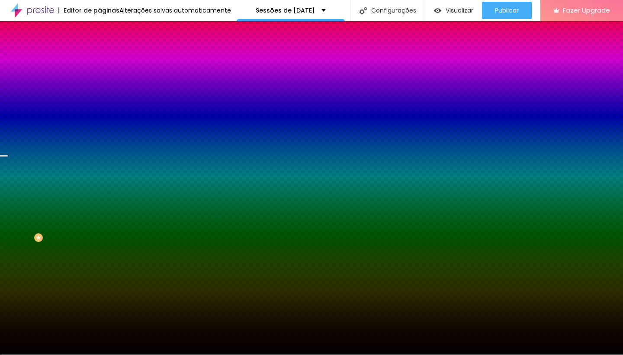
click at [99, 78] on span "Trocar imagem" at bounding box center [122, 74] width 47 height 7
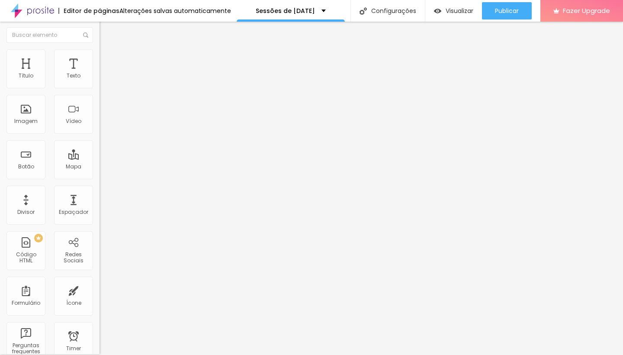
click at [99, 55] on li "Estilo" at bounding box center [148, 53] width 99 height 9
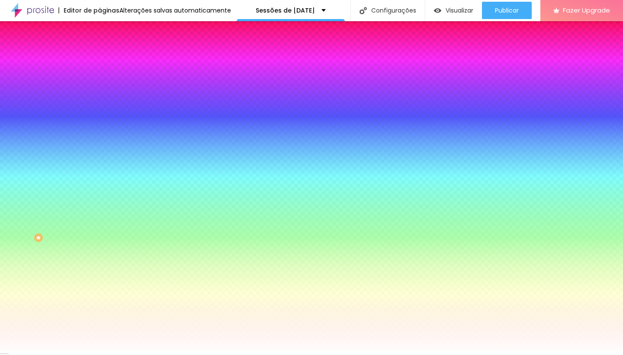
click at [99, 81] on div at bounding box center [148, 81] width 99 height 0
drag, startPoint x: 14, startPoint y: 98, endPoint x: 77, endPoint y: 119, distance: 66.3
click at [99, 90] on div at bounding box center [148, 90] width 99 height 0
click at [77, 119] on div at bounding box center [311, 177] width 623 height 355
click at [77, 116] on div at bounding box center [311, 177] width 623 height 355
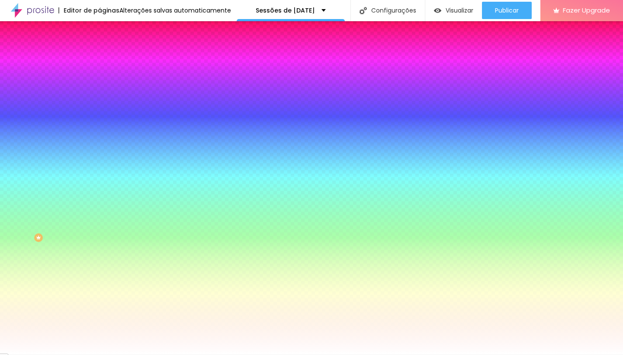
drag, startPoint x: 69, startPoint y: 119, endPoint x: 67, endPoint y: 103, distance: 15.7
click at [598, 20] on div at bounding box center [599, 19] width 2 height 2
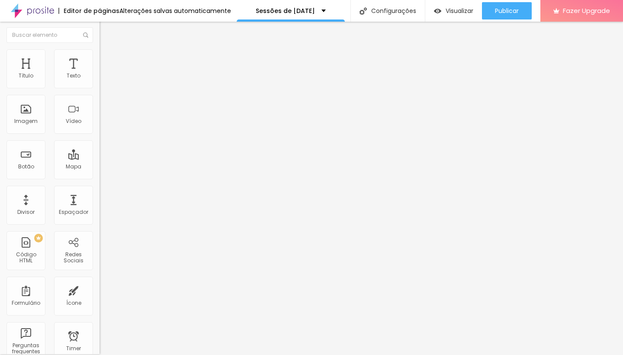
click at [99, 53] on img at bounding box center [103, 53] width 8 height 8
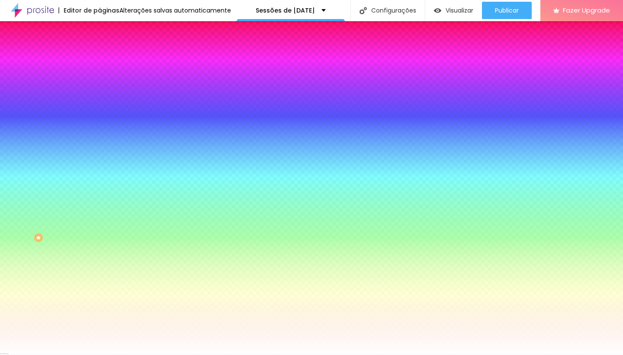
click at [99, 116] on div at bounding box center [148, 116] width 99 height 0
drag, startPoint x: 16, startPoint y: 168, endPoint x: 10, endPoint y: 161, distance: 8.9
click at [99, 125] on div "Cor de fundo Voltar ao padrão #FFFFFF" at bounding box center [148, 113] width 99 height 24
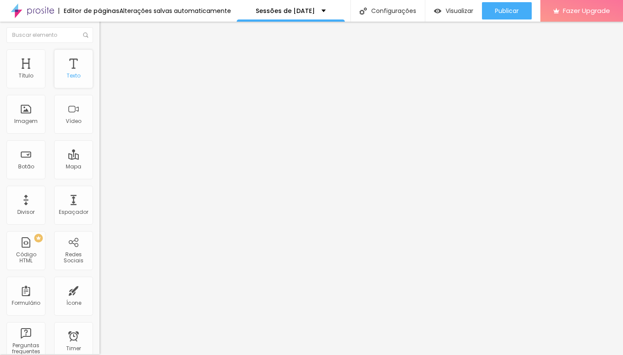
click at [71, 70] on div "Texto" at bounding box center [73, 68] width 39 height 39
click at [99, 56] on li "Estilo" at bounding box center [148, 53] width 99 height 9
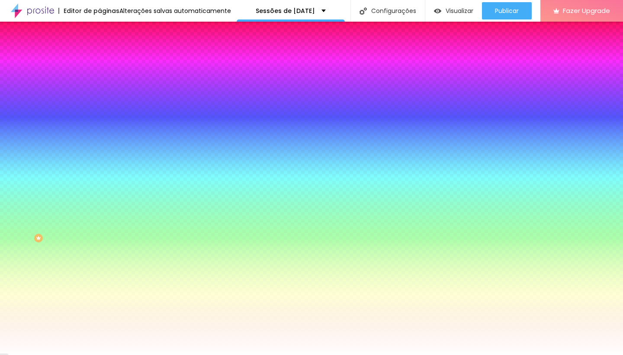
click at [99, 117] on div at bounding box center [148, 117] width 99 height 0
click at [79, 188] on div at bounding box center [311, 177] width 623 height 355
click at [80, 188] on div at bounding box center [311, 177] width 623 height 355
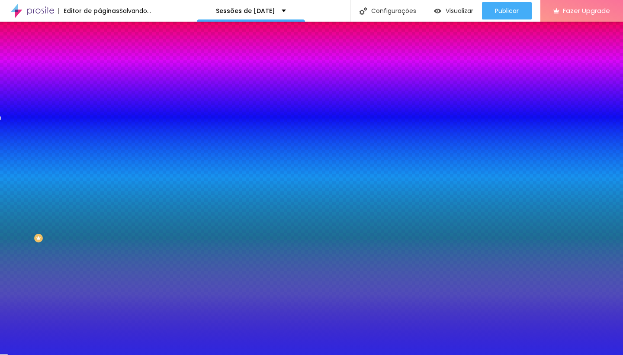
click at [60, 175] on div at bounding box center [311, 177] width 623 height 355
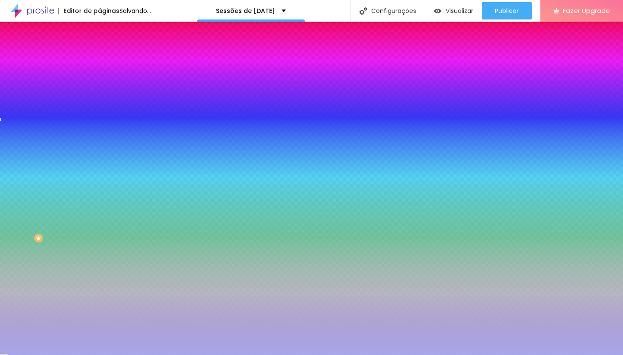
drag, startPoint x: 61, startPoint y: 173, endPoint x: 48, endPoint y: 180, distance: 14.8
click at [29, 173] on div at bounding box center [311, 177] width 623 height 355
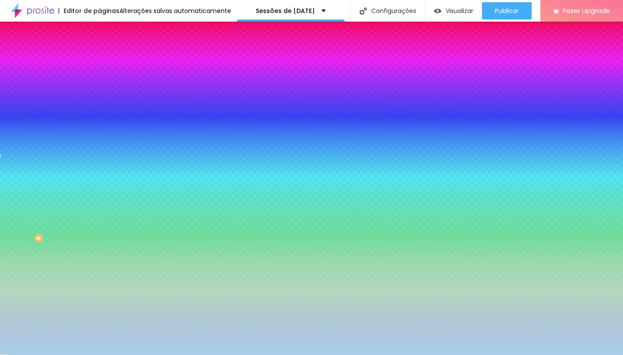
drag, startPoint x: 74, startPoint y: 191, endPoint x: 73, endPoint y: 195, distance: 4.3
click at [2, 157] on div at bounding box center [1, 155] width 2 height 4
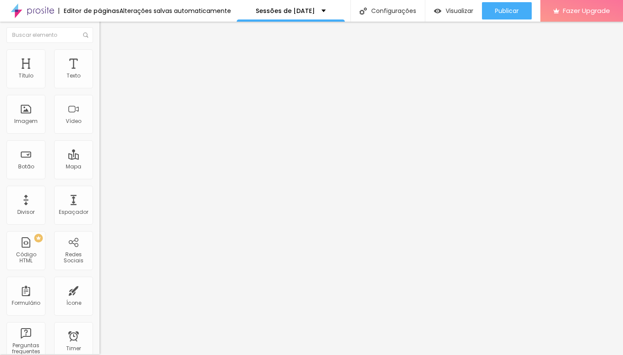
click at [103, 80] on icon "button" at bounding box center [105, 76] width 5 height 5
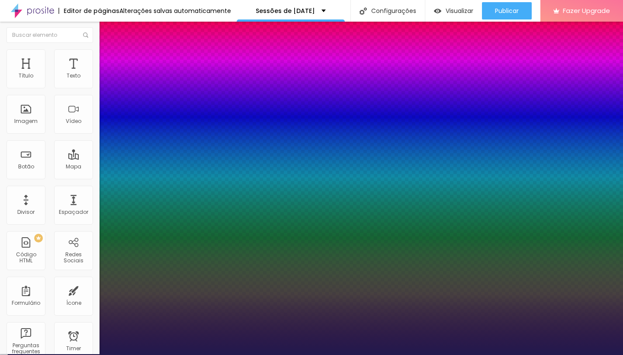
click at [399, 354] on div at bounding box center [311, 355] width 623 height 0
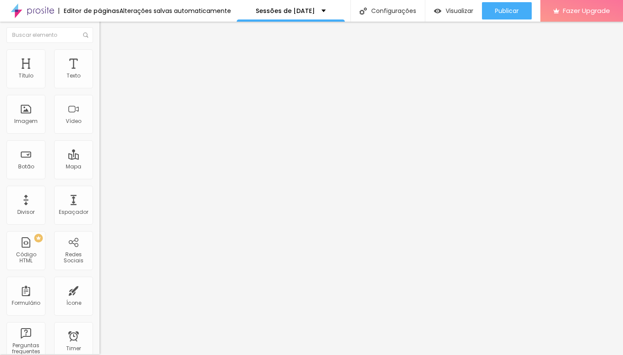
click at [99, 57] on li "Estilo" at bounding box center [148, 53] width 99 height 9
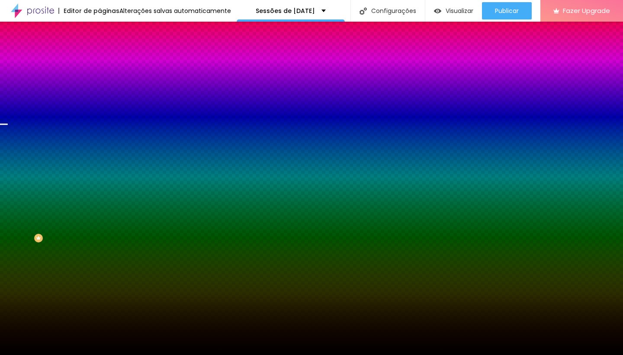
click at [99, 78] on div "Trocar imagem" at bounding box center [148, 75] width 99 height 6
click at [99, 79] on span "Trocar imagem" at bounding box center [122, 74] width 47 height 7
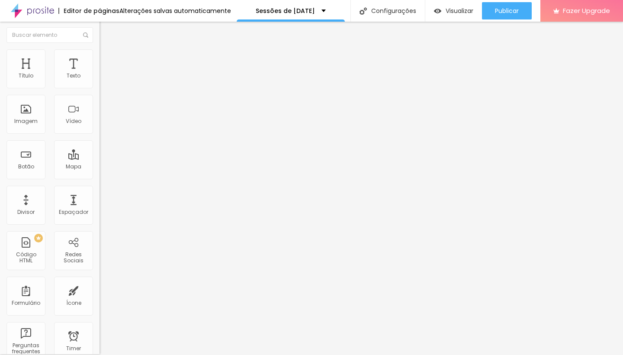
click at [99, 56] on li "Estilo" at bounding box center [148, 53] width 99 height 9
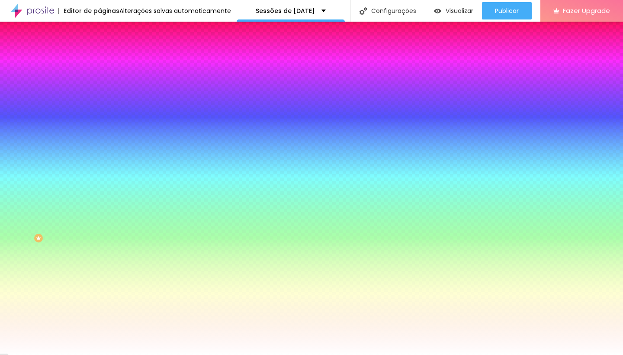
click at [99, 79] on span "Adicionar imagem" at bounding box center [127, 74] width 56 height 7
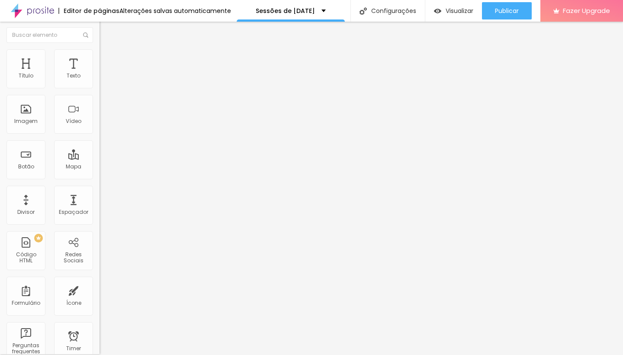
click at [99, 57] on li "Estilo" at bounding box center [148, 53] width 99 height 9
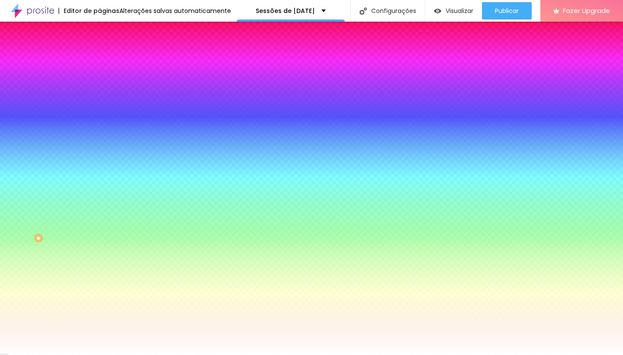
click at [99, 79] on span "Adicionar imagem" at bounding box center [127, 74] width 56 height 7
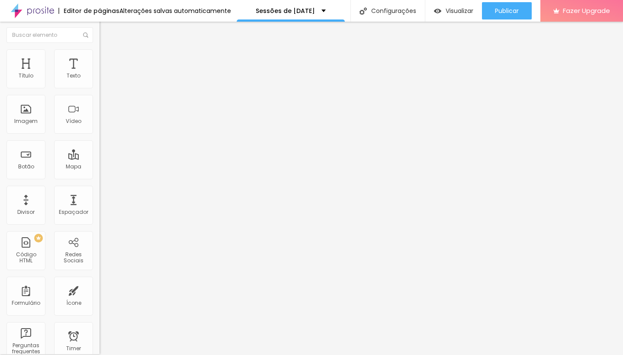
click at [107, 57] on span "Estilo" at bounding box center [113, 54] width 13 height 7
drag, startPoint x: 83, startPoint y: 159, endPoint x: 75, endPoint y: 161, distance: 8.0
click at [99, 160] on div "Editar Coluna Conteúdo Estilo Avançado Alinhamento" at bounding box center [148, 187] width 99 height 333
click at [99, 127] on button "button" at bounding box center [105, 122] width 12 height 9
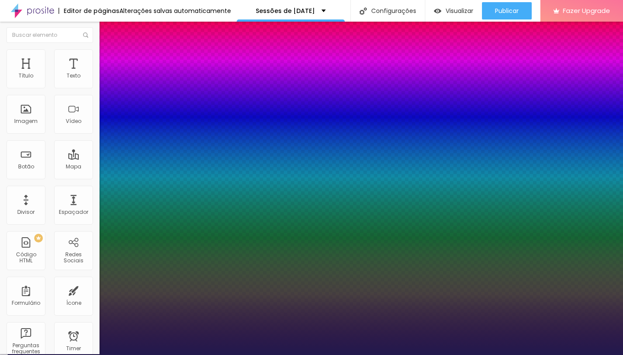
click at [353, 354] on div at bounding box center [311, 355] width 623 height 0
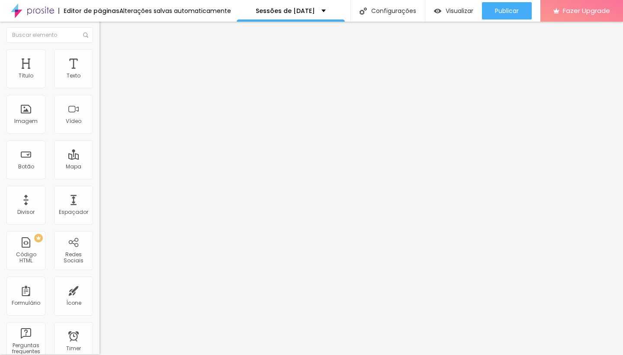
click at [107, 57] on span "Estilo" at bounding box center [113, 54] width 13 height 7
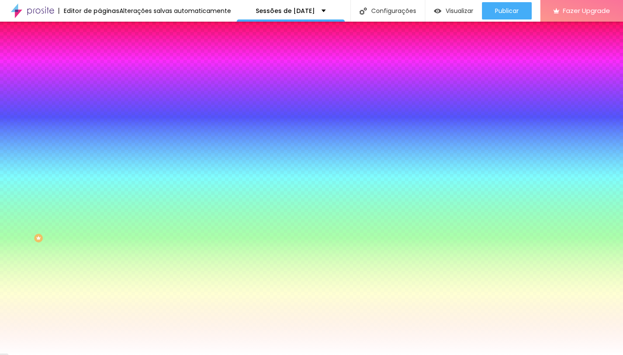
click at [99, 117] on div at bounding box center [148, 117] width 99 height 0
drag, startPoint x: 77, startPoint y: 194, endPoint x: 73, endPoint y: 190, distance: 5.5
click at [79, 195] on div at bounding box center [311, 177] width 623 height 355
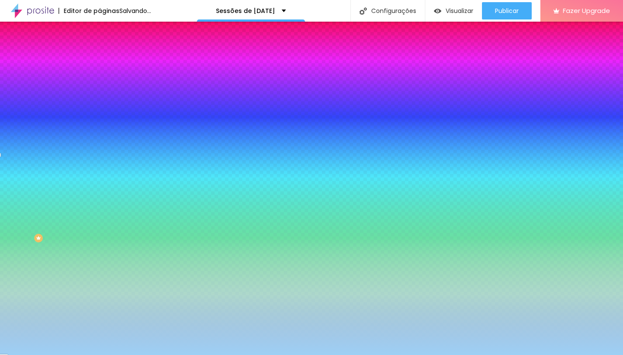
drag, startPoint x: 27, startPoint y: 170, endPoint x: 34, endPoint y: 170, distance: 6.9
click at [34, 170] on div at bounding box center [311, 177] width 623 height 355
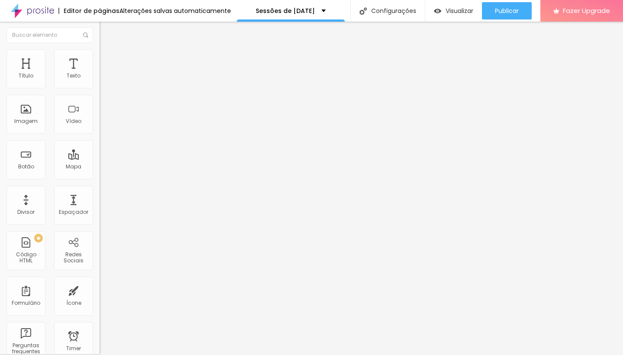
click at [107, 59] on span "Avançado" at bounding box center [121, 54] width 29 height 7
click at [103, 80] on icon "button" at bounding box center [105, 76] width 5 height 5
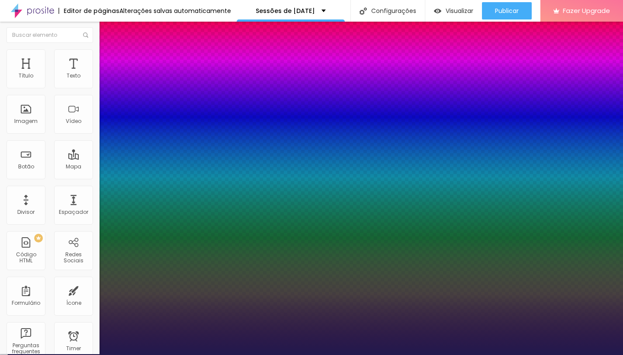
click at [355, 354] on div at bounding box center [311, 355] width 623 height 0
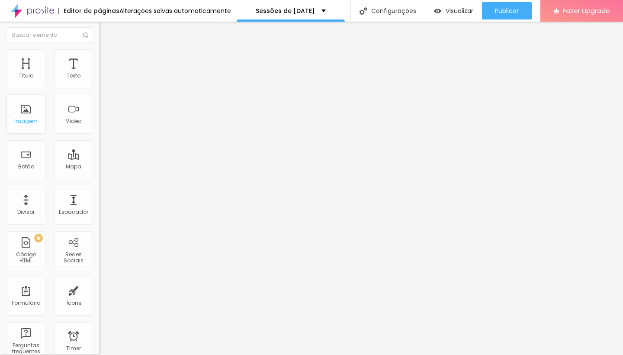
click at [33, 124] on div "Imagem" at bounding box center [25, 121] width 23 height 6
click at [22, 111] on div "Imagem" at bounding box center [25, 114] width 39 height 39
click at [24, 116] on div "Imagem" at bounding box center [25, 114] width 39 height 39
click at [27, 130] on div "Imagem" at bounding box center [25, 114] width 39 height 39
click at [29, 115] on div "Imagem" at bounding box center [25, 114] width 39 height 39
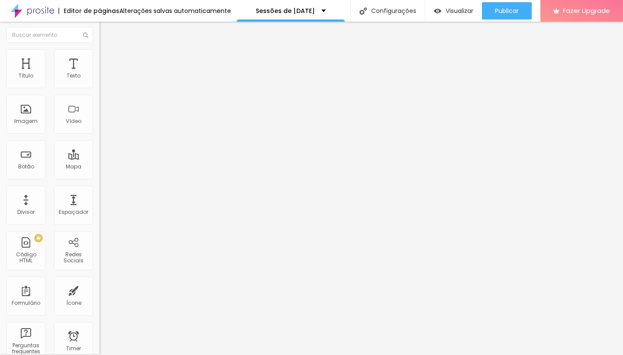
click at [99, 56] on li "Estilo" at bounding box center [148, 53] width 99 height 9
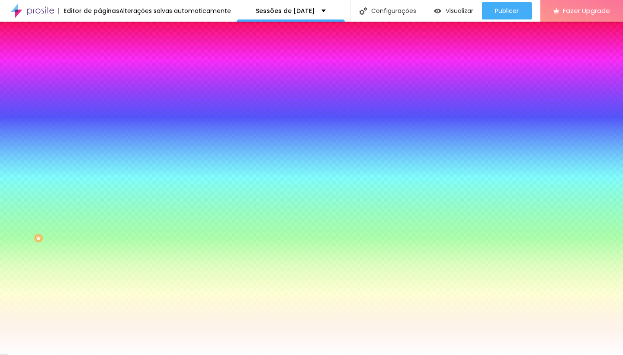
click at [99, 78] on div "Adicionar imagem" at bounding box center [148, 75] width 99 height 6
click at [99, 79] on span "Adicionar imagem" at bounding box center [127, 74] width 56 height 7
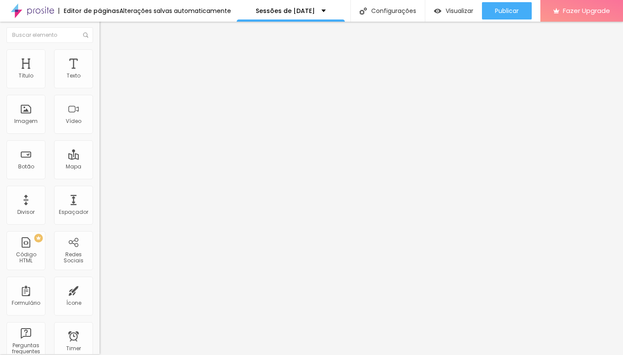
drag, startPoint x: 48, startPoint y: 54, endPoint x: 49, endPoint y: 69, distance: 14.8
click at [99, 54] on img at bounding box center [103, 53] width 8 height 8
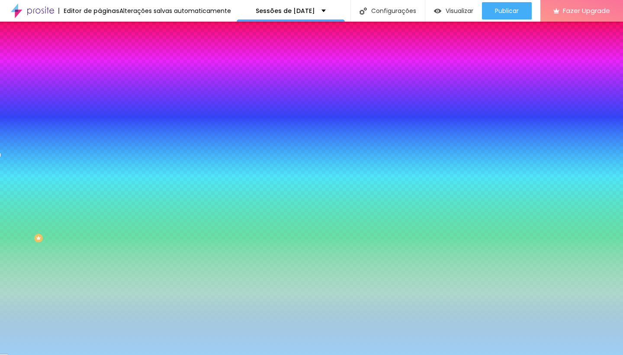
click at [99, 78] on div "Adicionar imagem" at bounding box center [148, 75] width 99 height 6
click at [99, 79] on span "Adicionar imagem" at bounding box center [127, 74] width 56 height 7
click at [99, 117] on div at bounding box center [148, 117] width 99 height 0
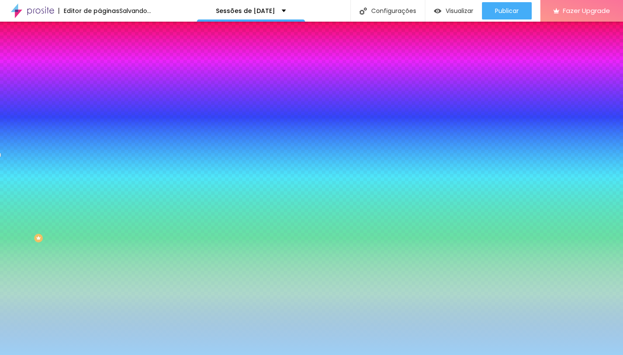
drag, startPoint x: 90, startPoint y: 176, endPoint x: 93, endPoint y: 163, distance: 13.4
click at [99, 125] on div "Cor de fundo Voltar ao padrão #9DD0F5" at bounding box center [148, 114] width 99 height 24
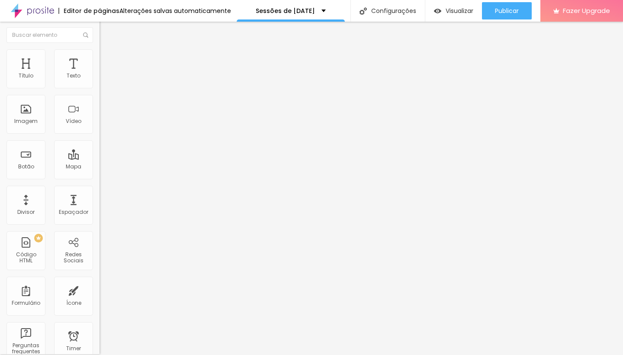
click at [99, 54] on img at bounding box center [103, 53] width 8 height 8
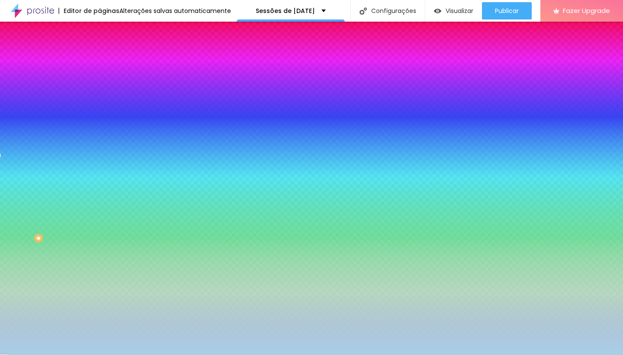
click at [99, 79] on span "Adicionar imagem" at bounding box center [127, 74] width 56 height 7
click at [99, 117] on div at bounding box center [148, 117] width 99 height 0
drag, startPoint x: 89, startPoint y: 188, endPoint x: 96, endPoint y: 163, distance: 26.4
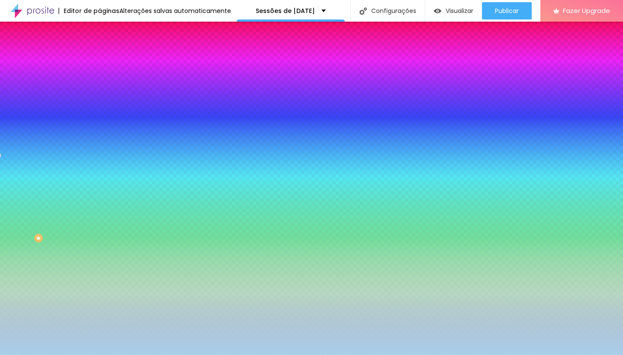
click at [99, 125] on div "Cor de fundo Voltar ao padrão #A9CFE9" at bounding box center [148, 114] width 99 height 24
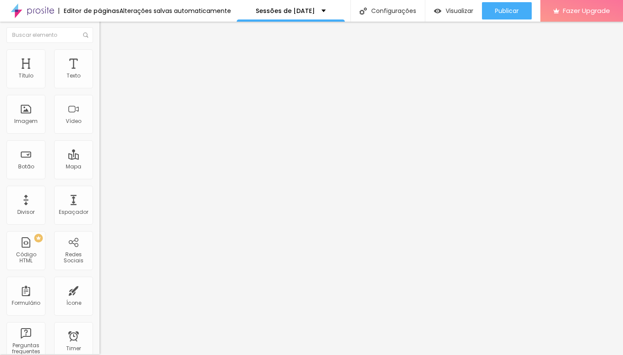
drag, startPoint x: 33, startPoint y: 39, endPoint x: 41, endPoint y: 46, distance: 10.1
click at [99, 41] on div "Editar Seção Conteúdo Estilo Avançado Modo Encaixotado Encaixotado Completo" at bounding box center [148, 187] width 99 height 333
click at [99, 55] on li "Estilo" at bounding box center [148, 53] width 99 height 9
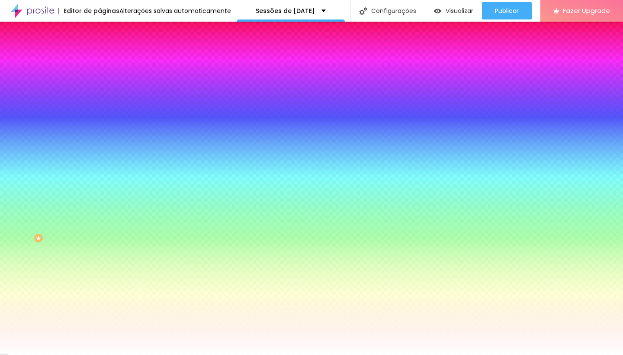
click at [99, 117] on div at bounding box center [148, 117] width 99 height 0
drag, startPoint x: 86, startPoint y: 168, endPoint x: 89, endPoint y: 164, distance: 4.7
click at [99, 125] on div "Cor de fundo Voltar ao padrão #FFFFFF" at bounding box center [148, 114] width 99 height 24
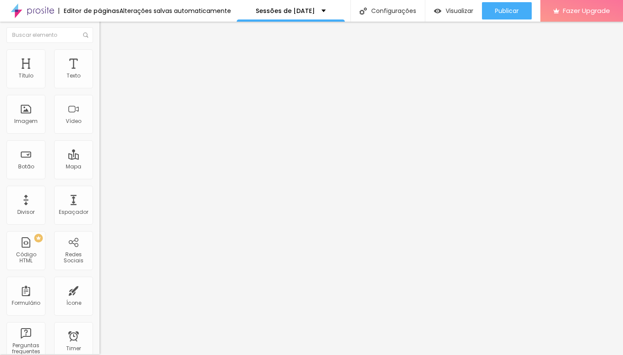
click at [107, 59] on span "Estilo" at bounding box center [113, 54] width 13 height 7
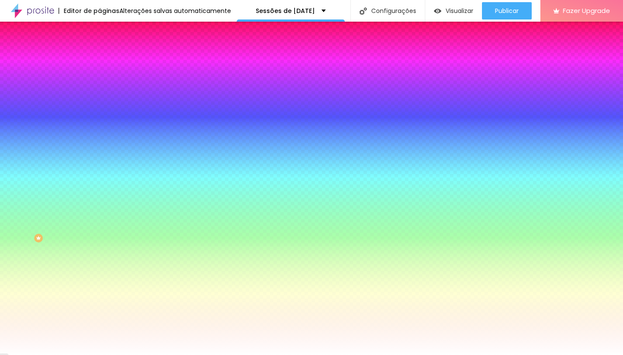
click at [99, 79] on span "Adicionar imagem" at bounding box center [127, 74] width 56 height 7
click at [99, 117] on div at bounding box center [148, 117] width 99 height 0
drag, startPoint x: 86, startPoint y: 180, endPoint x: 94, endPoint y: 163, distance: 18.2
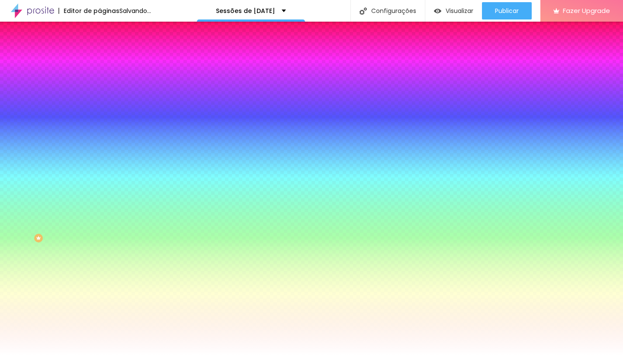
click at [99, 125] on div "Cor de fundo Voltar ao padrão #FFFFFF" at bounding box center [148, 114] width 99 height 24
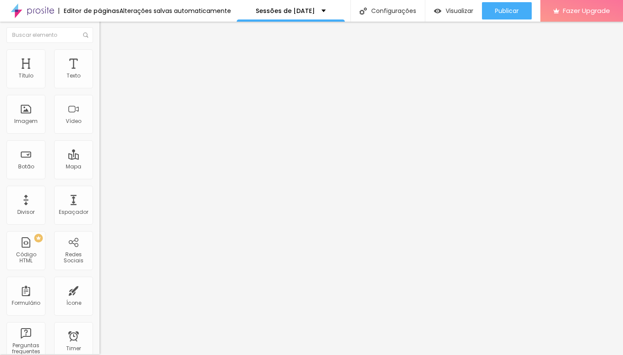
click at [107, 58] on span "Estilo" at bounding box center [113, 54] width 13 height 7
click at [107, 58] on span "Avançado" at bounding box center [121, 54] width 29 height 7
click at [106, 31] on img "button" at bounding box center [109, 30] width 7 height 7
drag, startPoint x: 28, startPoint y: 96, endPoint x: 0, endPoint y: 99, distance: 27.8
click at [99, 99] on div "Texto Click me Alinhamento Tamanho Normal Pequeno Normal Grande Link URL https:…" at bounding box center [148, 130] width 99 height 126
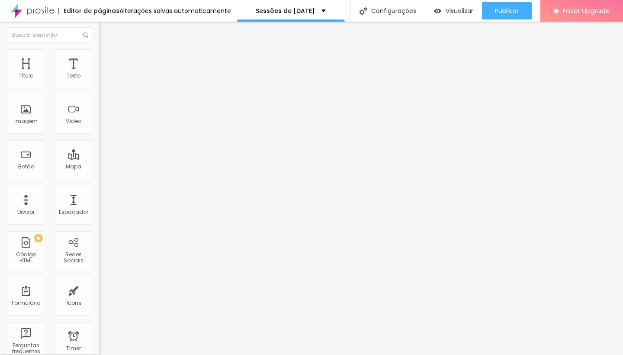
click at [99, 80] on input "Click me" at bounding box center [151, 76] width 104 height 9
drag, startPoint x: 36, startPoint y: 98, endPoint x: 0, endPoint y: 94, distance: 36.6
click at [99, 94] on div "Texto Click me Alinhamento Tamanho Normal Pequeno Normal Grande Link URL https:…" at bounding box center [148, 130] width 99 height 126
click at [99, 177] on input "https://" at bounding box center [151, 173] width 104 height 9
paste input "EXTRAS: Possibilidade de compra das restantes fotos da sessão ( 2,5€/ Foto Digi…"
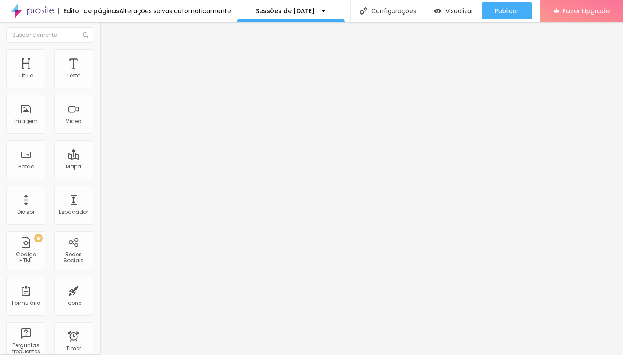
drag, startPoint x: 86, startPoint y: 182, endPoint x: 0, endPoint y: 180, distance: 86.1
click at [99, 180] on div "Texto RESERVAR Alinhamento Tamanho Normal Pequeno Normal Grande Link URL https:…" at bounding box center [148, 130] width 99 height 126
click at [99, 177] on input "text" at bounding box center [151, 173] width 104 height 9
paste input "https://calendly.com/ines-valente-fotografia/sessoes-de-natal-2025?month=2025-11"
click at [107, 58] on span "Estilo" at bounding box center [113, 54] width 13 height 7
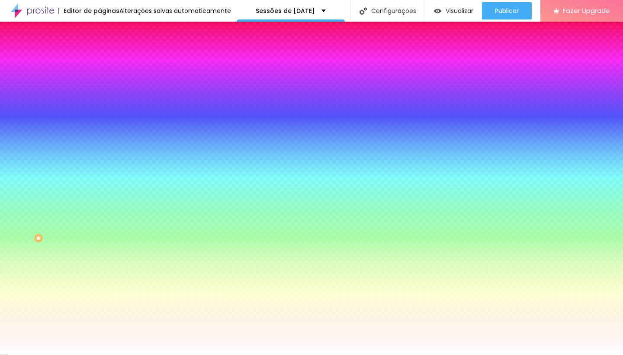
click at [99, 79] on span "Adicionar imagem" at bounding box center [127, 74] width 56 height 7
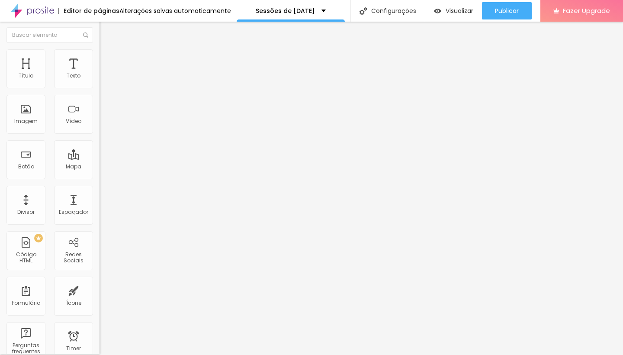
click at [107, 58] on span "Estilo" at bounding box center [113, 54] width 13 height 7
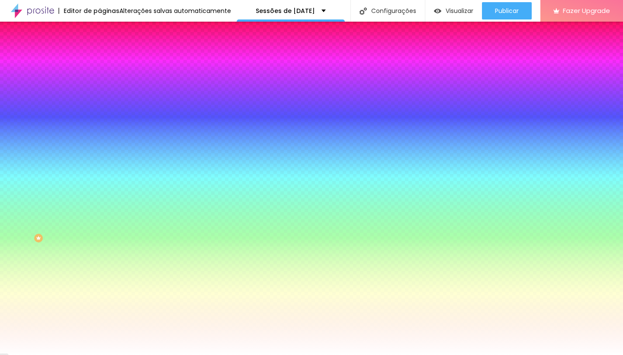
click at [99, 293] on div at bounding box center [148, 293] width 99 height 0
click at [77, 217] on div at bounding box center [311, 177] width 623 height 355
drag, startPoint x: 58, startPoint y: 200, endPoint x: 75, endPoint y: 198, distance: 16.6
click at [99, 302] on div at bounding box center [148, 302] width 99 height 0
click at [99, 170] on div "Ao passar o mouse Editar estilo do campo" at bounding box center [148, 222] width 99 height 111
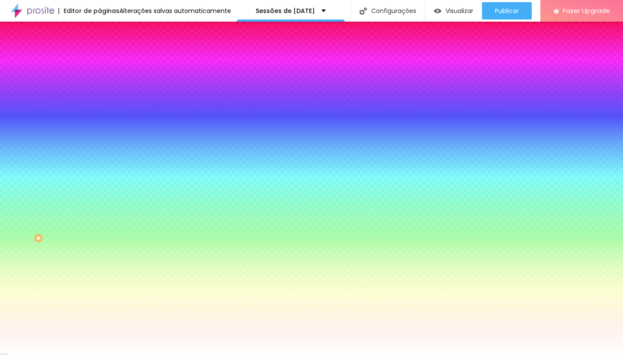
click at [99, 317] on div at bounding box center [148, 317] width 99 height 0
click at [99, 326] on div at bounding box center [148, 326] width 99 height 0
click at [99, 287] on div "Editar Botão Conteúdo Estilo Avançado Cor de fundo Voltar ao padrão #FFFFFF Tip…" at bounding box center [148, 187] width 99 height 333
click at [99, 243] on div "Cor de fundo Voltar ao padrão #FFFFFF Tipografia Voltar ao padrão Borda Voltar …" at bounding box center [148, 208] width 99 height 283
drag, startPoint x: 85, startPoint y: 55, endPoint x: 65, endPoint y: 59, distance: 19.8
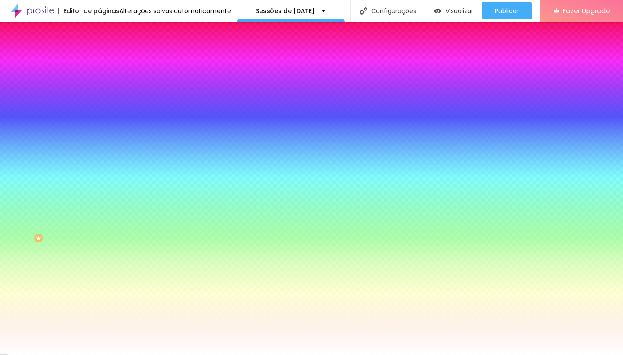
click at [99, 58] on li "Avançado" at bounding box center [148, 62] width 99 height 9
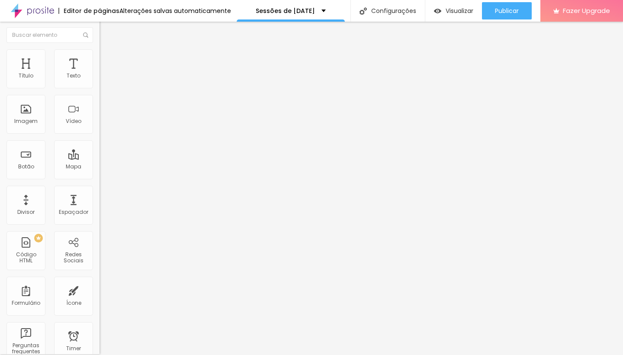
click at [99, 49] on li "Conteúdo" at bounding box center [148, 45] width 99 height 9
drag, startPoint x: 51, startPoint y: 60, endPoint x: 51, endPoint y: 64, distance: 4.8
click at [107, 59] on span "Estilo" at bounding box center [113, 54] width 13 height 7
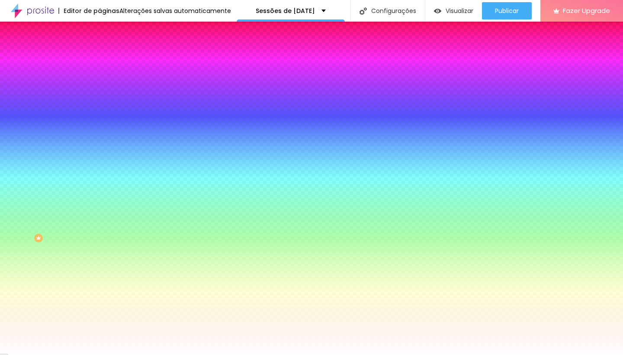
click at [99, 82] on div at bounding box center [148, 82] width 99 height 0
drag, startPoint x: 78, startPoint y: 121, endPoint x: 58, endPoint y: 109, distance: 22.9
click at [78, 117] on div at bounding box center [311, 177] width 623 height 355
click at [99, 90] on div at bounding box center [148, 90] width 99 height 0
click at [99, 293] on div at bounding box center [148, 293] width 99 height 0
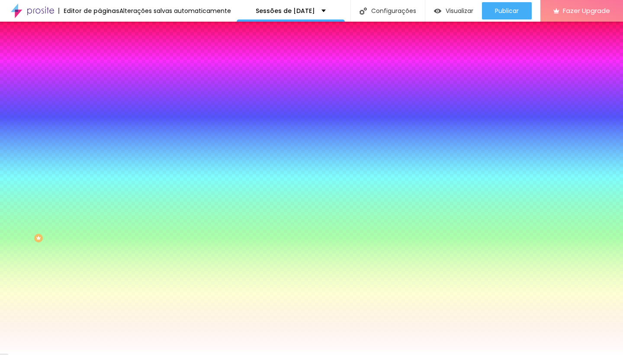
drag, startPoint x: 69, startPoint y: 198, endPoint x: 48, endPoint y: 202, distance: 21.5
click at [48, 202] on div at bounding box center [311, 177] width 623 height 355
click at [99, 307] on div "Editar Botão Conteúdo Estilo Avançado Cor de fundo Voltar ao padrão #2800F8 Tip…" at bounding box center [148, 187] width 99 height 333
click at [106, 31] on img "button" at bounding box center [109, 30] width 7 height 7
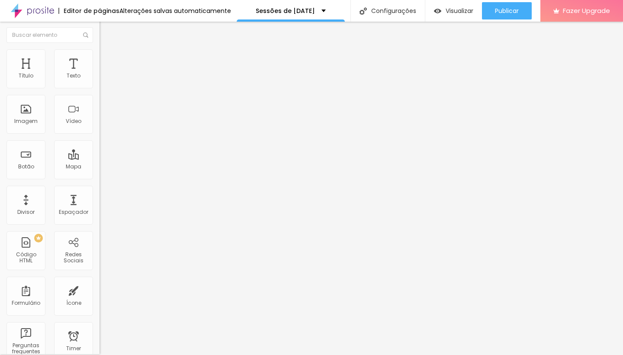
click at [99, 82] on div "Voltar ao padrão" at bounding box center [148, 72] width 99 height 19
click at [99, 82] on button "button" at bounding box center [105, 77] width 12 height 9
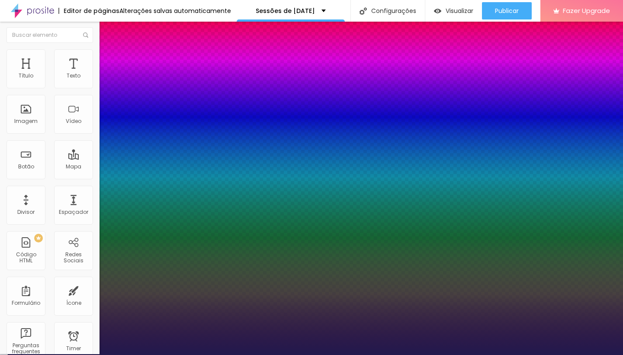
click at [406, 354] on div at bounding box center [311, 355] width 623 height 0
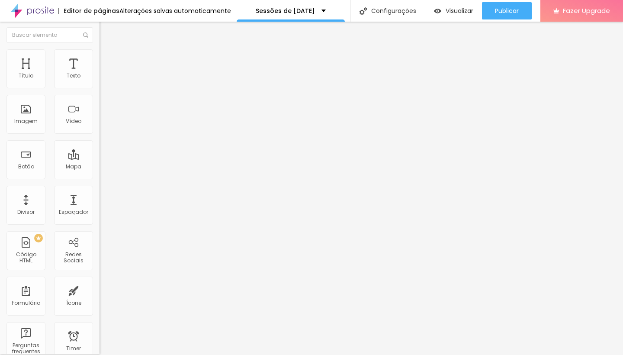
click at [99, 55] on li "Estilo" at bounding box center [148, 53] width 99 height 9
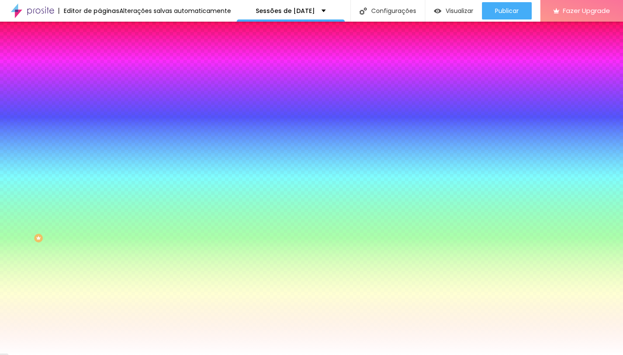
click at [99, 79] on span "Adicionar imagem" at bounding box center [127, 74] width 56 height 7
drag, startPoint x: 94, startPoint y: 131, endPoint x: 122, endPoint y: 147, distance: 32.5
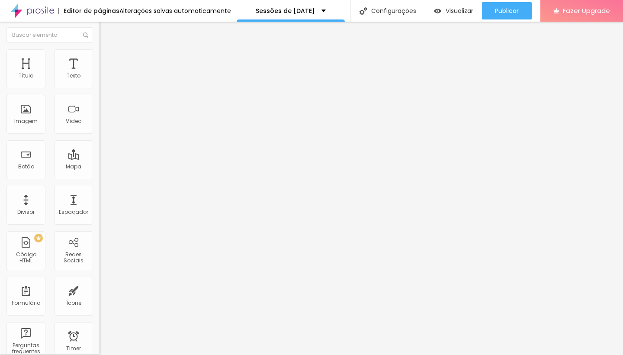
click at [99, 53] on img at bounding box center [103, 53] width 8 height 8
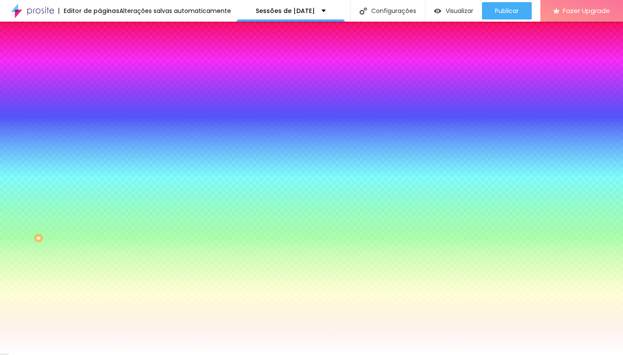
click at [99, 79] on span "Adicionar imagem" at bounding box center [127, 74] width 56 height 7
drag, startPoint x: 75, startPoint y: 134, endPoint x: 87, endPoint y: 139, distance: 13.7
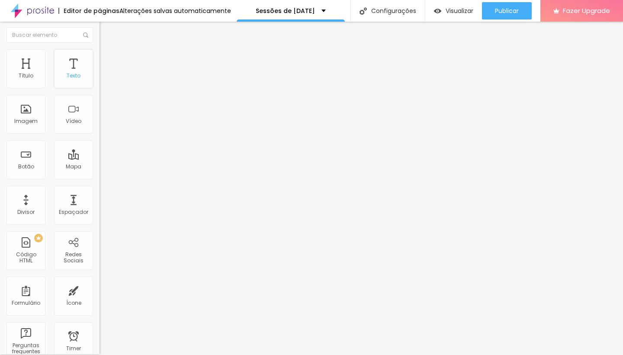
click at [75, 75] on div "Texto" at bounding box center [74, 76] width 14 height 6
click at [28, 71] on div "Título" at bounding box center [25, 68] width 39 height 39
click at [30, 69] on div "Título" at bounding box center [25, 68] width 39 height 39
click at [103, 125] on icon "button" at bounding box center [105, 121] width 5 height 5
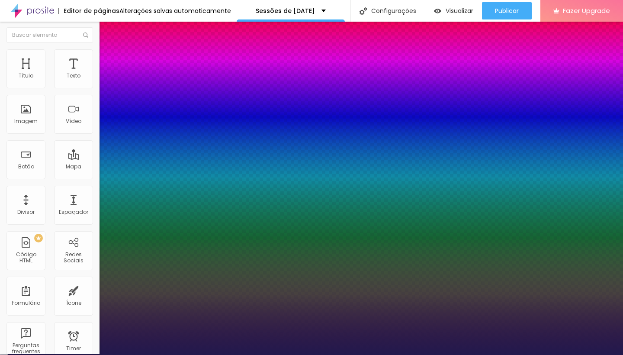
click at [161, 354] on div at bounding box center [311, 355] width 623 height 0
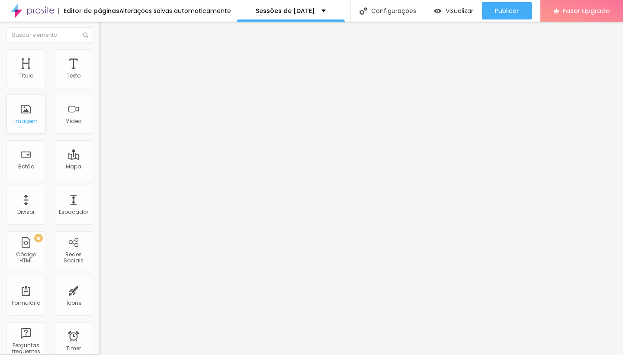
click at [24, 124] on div "Imagem" at bounding box center [25, 121] width 23 height 6
click at [107, 58] on span "Estilo" at bounding box center [113, 54] width 13 height 7
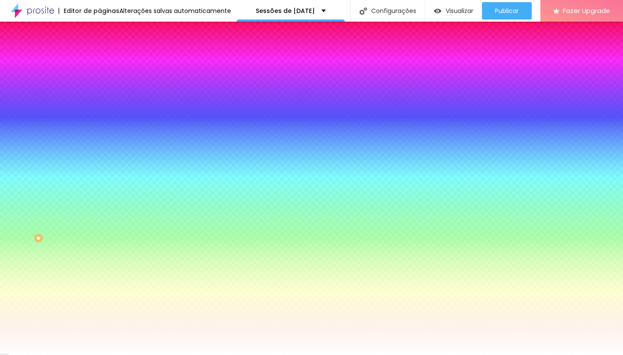
click at [99, 78] on div "Adicionar imagem" at bounding box center [148, 75] width 99 height 6
click at [99, 79] on span "Adicionar imagem" at bounding box center [127, 74] width 56 height 7
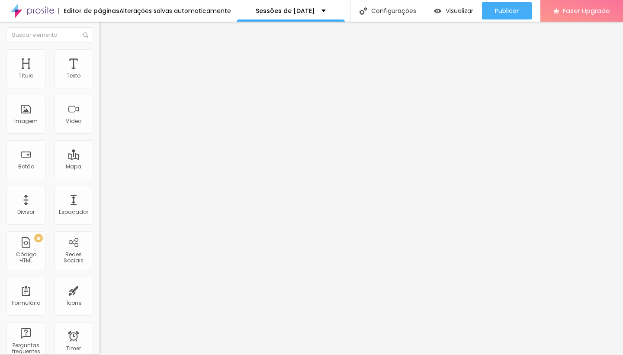
click at [107, 59] on span "Estilo" at bounding box center [113, 54] width 13 height 7
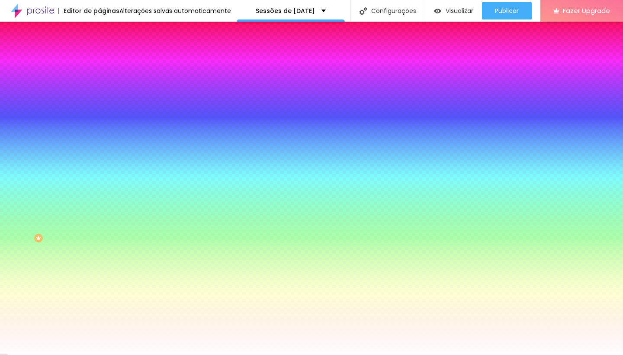
click at [99, 79] on span "Adicionar imagem" at bounding box center [127, 74] width 56 height 7
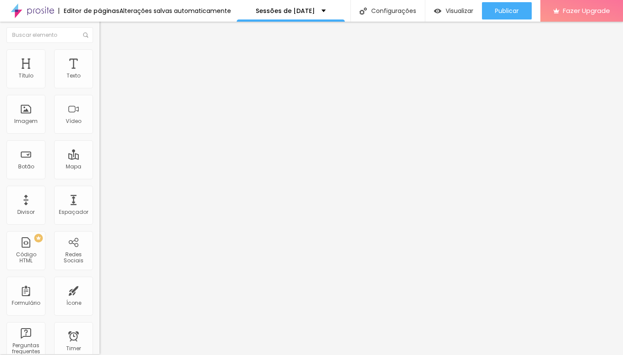
click at [103, 80] on icon "button" at bounding box center [105, 76] width 5 height 5
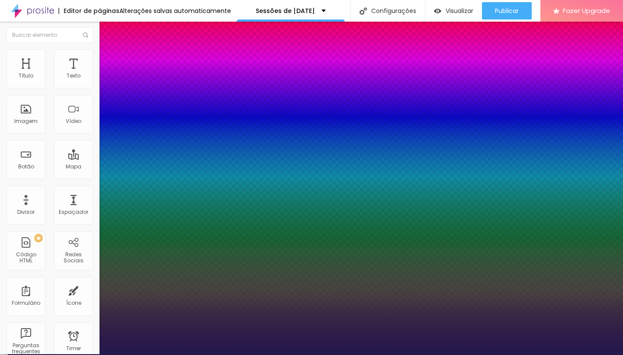
drag, startPoint x: 124, startPoint y: 144, endPoint x: 119, endPoint y: 144, distance: 4.8
drag, startPoint x: 110, startPoint y: 164, endPoint x: 116, endPoint y: 164, distance: 5.6
click at [363, 354] on div at bounding box center [311, 355] width 623 height 0
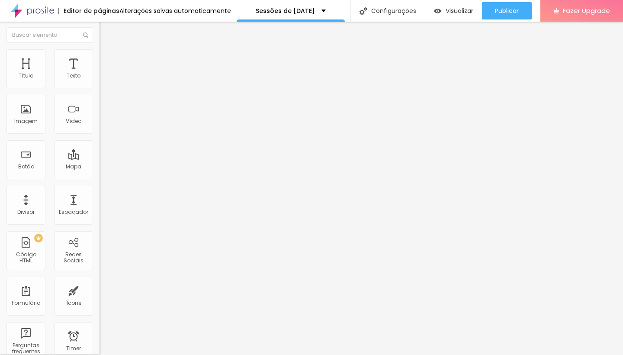
drag, startPoint x: 43, startPoint y: 59, endPoint x: 41, endPoint y: 67, distance: 7.7
click at [107, 59] on span "Estilo" at bounding box center [113, 54] width 13 height 7
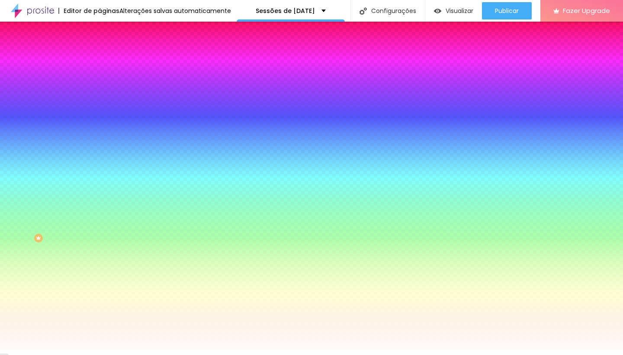
drag, startPoint x: 45, startPoint y: 114, endPoint x: 47, endPoint y: 118, distance: 4.7
click at [99, 78] on div "Adicionar imagem" at bounding box center [148, 75] width 99 height 6
click at [99, 79] on span "Adicionar imagem" at bounding box center [127, 74] width 56 height 7
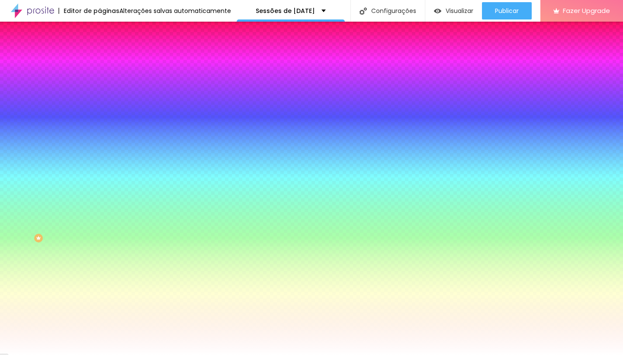
click at [414, 354] on div at bounding box center [311, 177] width 623 height 355
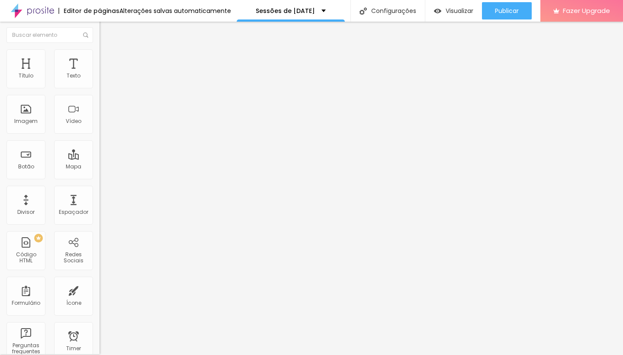
drag, startPoint x: 38, startPoint y: 98, endPoint x: 52, endPoint y: 99, distance: 14.3
click at [99, 80] on input "RESERVAR" at bounding box center [151, 76] width 104 height 9
click at [99, 95] on div "Texto RESERVAR Alinhamento Tamanho Normal Pequeno Normal Grande Link URL https:…" at bounding box center [148, 130] width 99 height 126
click at [99, 80] on input "RESERVAR" at bounding box center [151, 76] width 104 height 9
drag, startPoint x: 50, startPoint y: 60, endPoint x: 57, endPoint y: 70, distance: 11.5
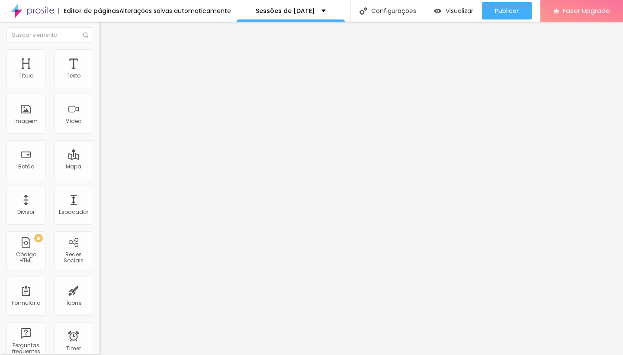
click at [107, 59] on span "Estilo" at bounding box center [113, 54] width 13 height 7
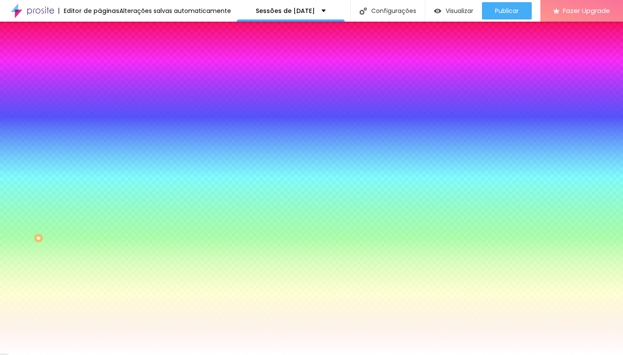
click at [99, 79] on span "Adicionar imagem" at bounding box center [127, 74] width 56 height 7
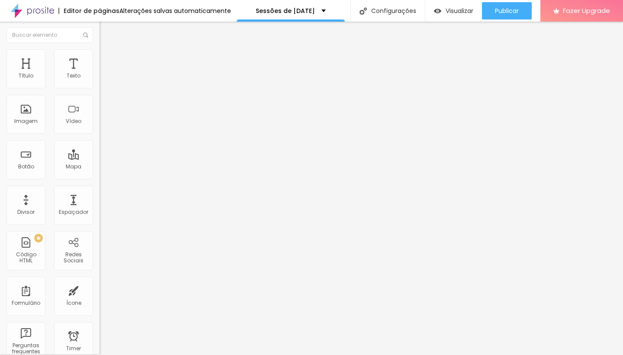
drag, startPoint x: 47, startPoint y: 56, endPoint x: 55, endPoint y: 70, distance: 16.1
click at [99, 56] on li "Estilo" at bounding box center [148, 53] width 99 height 9
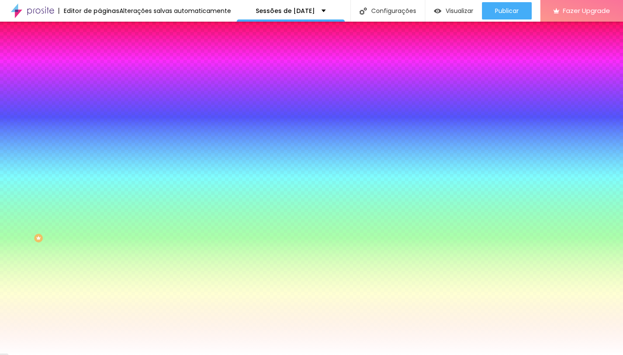
click at [99, 78] on div "Adicionar imagem" at bounding box center [148, 75] width 99 height 6
click at [99, 79] on span "Adicionar imagem" at bounding box center [127, 74] width 56 height 7
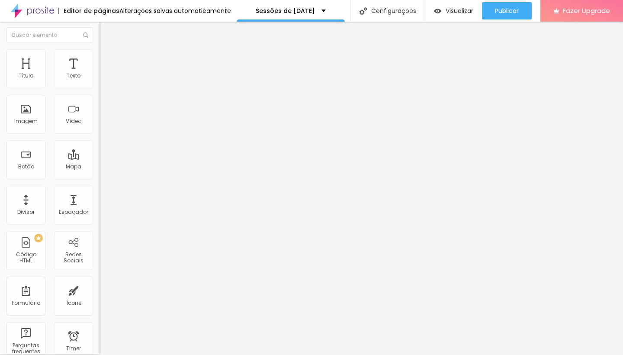
click at [99, 86] on img at bounding box center [102, 89] width 6 height 6
click at [107, 59] on span "Estilo" at bounding box center [113, 54] width 13 height 7
click at [107, 60] on span "Avançado" at bounding box center [121, 63] width 29 height 7
click at [99, 57] on li "Estilo" at bounding box center [148, 53] width 99 height 9
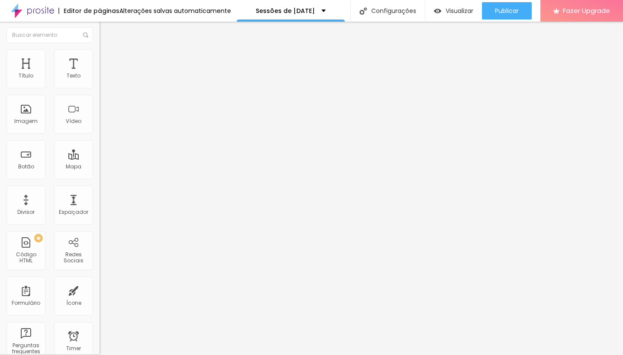
click at [99, 49] on li "Conteúdo" at bounding box center [148, 45] width 99 height 9
click at [99, 174] on div "Instagram" at bounding box center [148, 176] width 99 height 5
click at [99, 293] on input "https://" at bounding box center [151, 297] width 104 height 9
paste input "https://www.instagram.com/inesvalente.fotografia/"
click at [99, 232] on div "Editar Redes Sociais Conteúdo Estilo Avançado Instagram Rede social Instagram E…" at bounding box center [148, 187] width 99 height 333
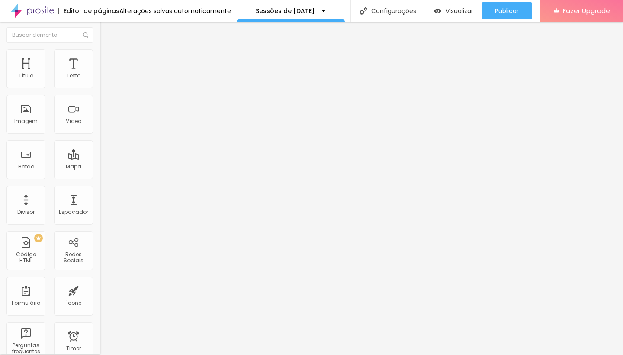
click at [106, 31] on img "button" at bounding box center [109, 30] width 7 height 7
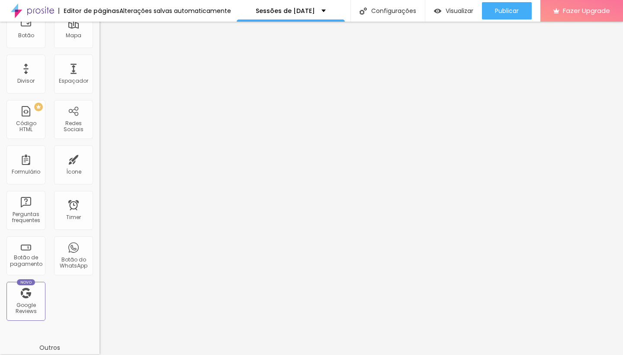
scroll to position [168, 0]
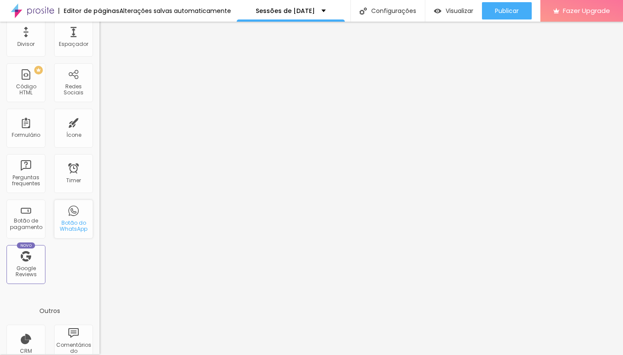
click at [76, 219] on div "Botão do WhatsApp" at bounding box center [73, 218] width 39 height 39
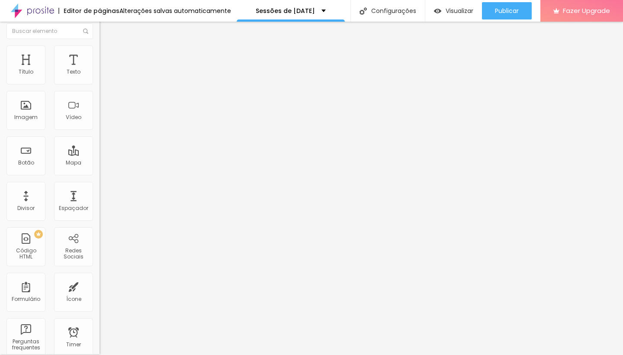
scroll to position [0, 0]
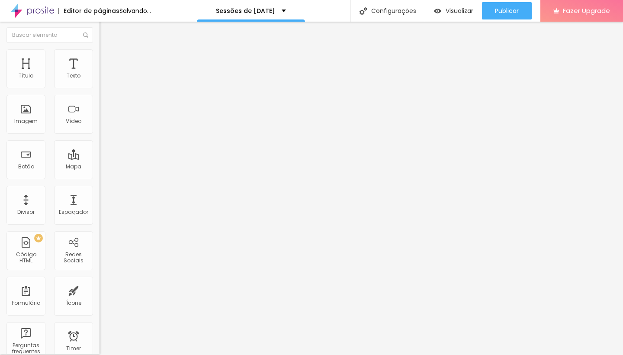
click at [99, 87] on input "(93)2197-147" at bounding box center [151, 83] width 104 height 9
click at [99, 99] on div "(93)2197-147 + 55" at bounding box center [148, 173] width 99 height 189
click at [99, 87] on input "(93)2197-147" at bounding box center [151, 83] width 104 height 9
click at [99, 163] on p "+ 55" at bounding box center [148, 165] width 99 height 5
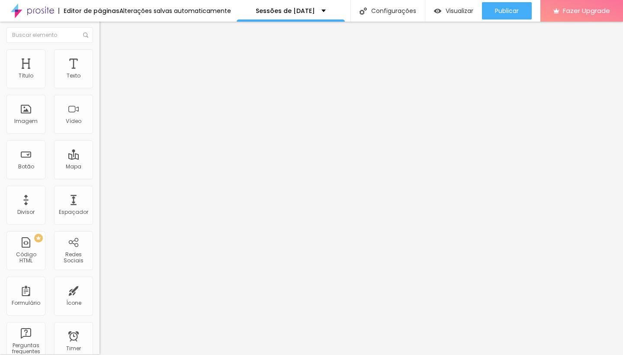
click at [99, 273] on input "Conversar no WhatsApp" at bounding box center [151, 277] width 104 height 9
click at [99, 298] on textarea "Olá, cheguei até você pela página {page_title} e gostaria de mais informações" at bounding box center [148, 305] width 98 height 15
click at [99, 298] on textarea "Olá, cheguei até ao seu contacto pela página {page_title} e gostaria de mais in…" at bounding box center [148, 305] width 98 height 15
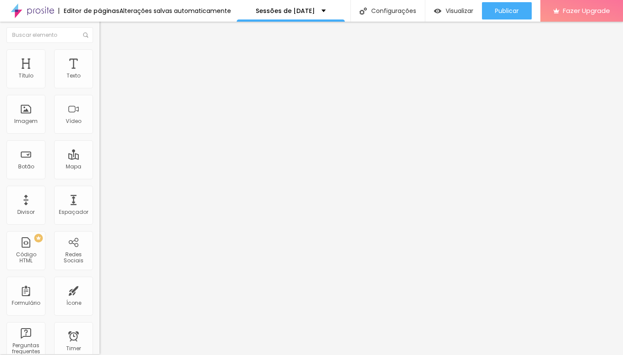
click at [99, 298] on textarea "Olá, cheguei até ao seu contacto pela página {page_title} e gostaria de mais in…" at bounding box center [148, 305] width 98 height 15
click at [99, 298] on textarea "Olá, cheguei até ao seu contacto pela página das sessões {page_title} e gostari…" at bounding box center [148, 305] width 98 height 15
click at [99, 298] on textarea "Olá, cheguei ao seu contacto pela página das sessões {page_title} e gostaria de…" at bounding box center [148, 305] width 98 height 15
click at [99, 298] on textarea "Olá, cheguei ao seu contacto pela página das sessões nat {page_title} e gostari…" at bounding box center [148, 305] width 98 height 15
drag, startPoint x: 86, startPoint y: 161, endPoint x: 51, endPoint y: 161, distance: 35.5
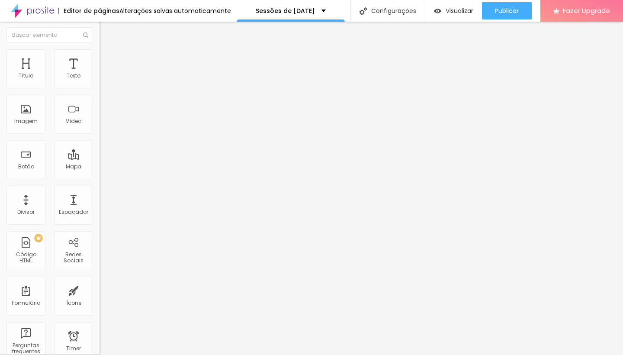
click at [99, 298] on textarea "Olá, cheguei ao seu contacto pela página das sessões nat {page_title} e gostari…" at bounding box center [148, 305] width 98 height 15
click at [99, 298] on textarea "Olá, cheguei ao seu contacto pelas sessões nat {page_title} e gostaria de mais …" at bounding box center [148, 305] width 98 height 15
click at [99, 298] on textarea "Olá, cheguei ao seu contacto pelas sessões natal {page_title} e gostaria de mai…" at bounding box center [148, 305] width 98 height 15
click at [106, 34] on img "button" at bounding box center [109, 34] width 6 height 7
click at [99, 84] on div "Quantidade : 2" at bounding box center [148, 81] width 99 height 5
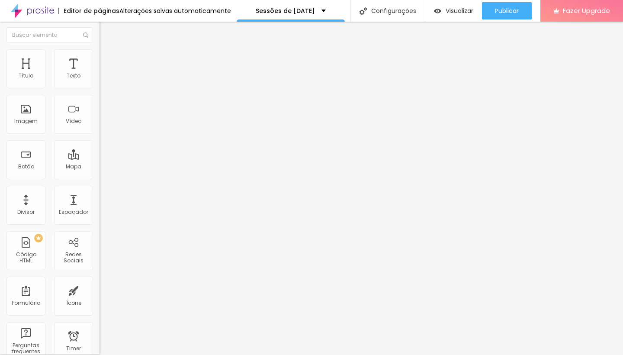
click at [99, 94] on div "Texto RESERVAR Alinhamento Tamanho Normal Pequeno Normal Grande Link URL https:…" at bounding box center [148, 130] width 99 height 126
click at [99, 91] on span "Editar perguntas" at bounding box center [123, 86] width 49 height 7
drag, startPoint x: 267, startPoint y: 137, endPoint x: 196, endPoint y: 138, distance: 71.4
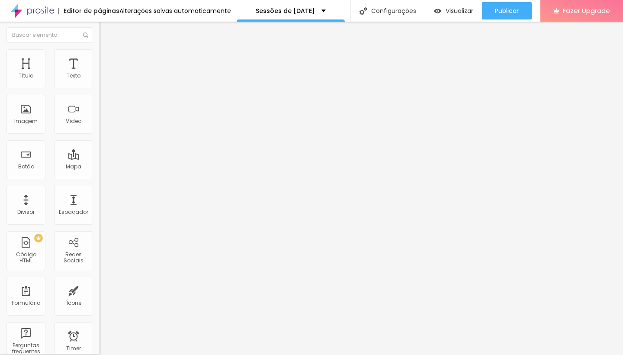
drag, startPoint x: 236, startPoint y: 214, endPoint x: 174, endPoint y: 214, distance: 61.8
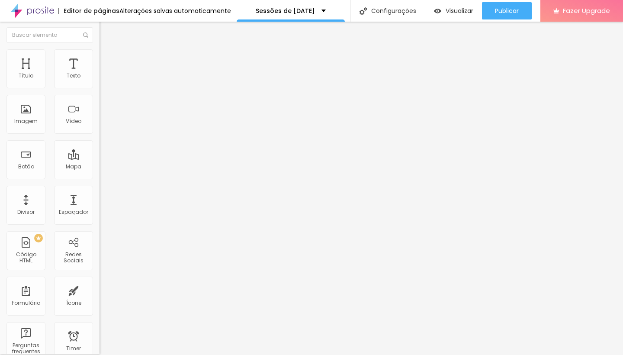
click at [99, 61] on img at bounding box center [103, 60] width 8 height 8
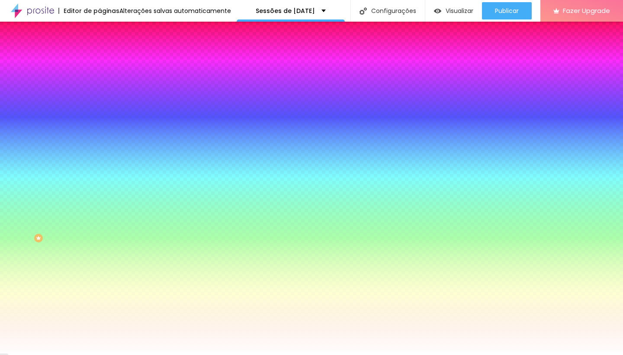
drag, startPoint x: 82, startPoint y: 147, endPoint x: 113, endPoint y: 148, distance: 31.2
click at [113, 148] on div "Título Texto Imagem Vídeo Botão Mapa Divisor Espaçador PREMIUM Código HTML Rede…" at bounding box center [311, 188] width 623 height 333
click at [103, 215] on icon "button" at bounding box center [105, 216] width 5 height 5
click at [40, 354] on div at bounding box center [311, 355] width 623 height 0
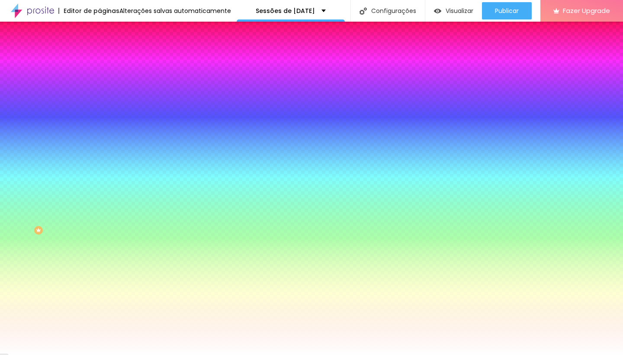
click at [99, 275] on button "button" at bounding box center [105, 269] width 12 height 9
drag, startPoint x: 131, startPoint y: 333, endPoint x: 139, endPoint y: 334, distance: 8.0
click at [257, 354] on div at bounding box center [311, 355] width 623 height 0
click at [99, 48] on img at bounding box center [103, 44] width 8 height 8
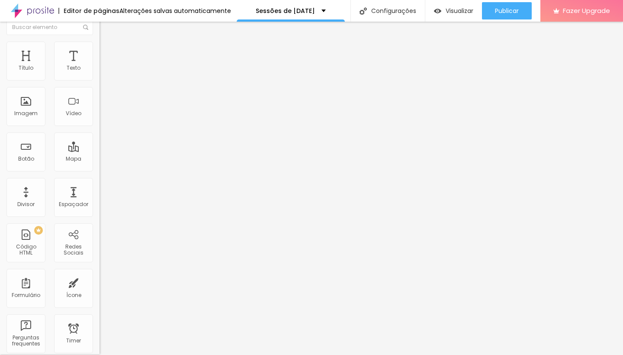
scroll to position [0, 0]
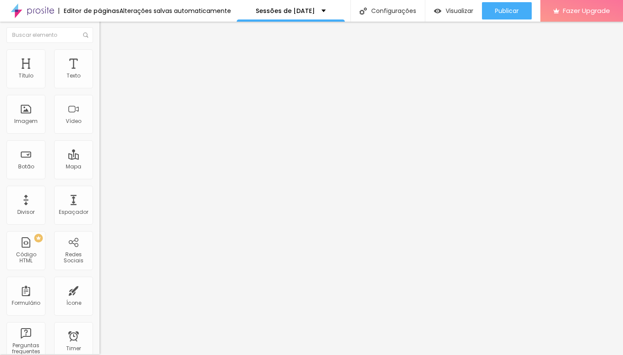
click at [99, 91] on span "Editar perguntas" at bounding box center [123, 86] width 49 height 7
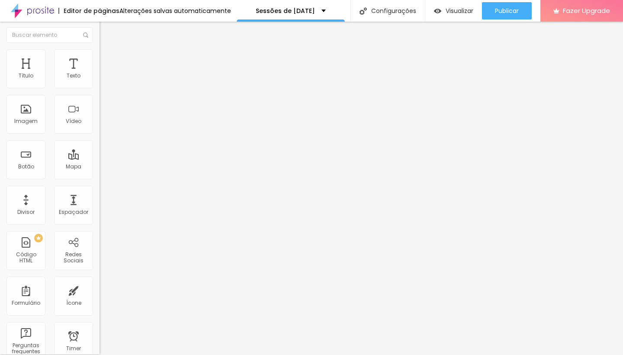
drag, startPoint x: 197, startPoint y: 134, endPoint x: 183, endPoint y: 133, distance: 13.4
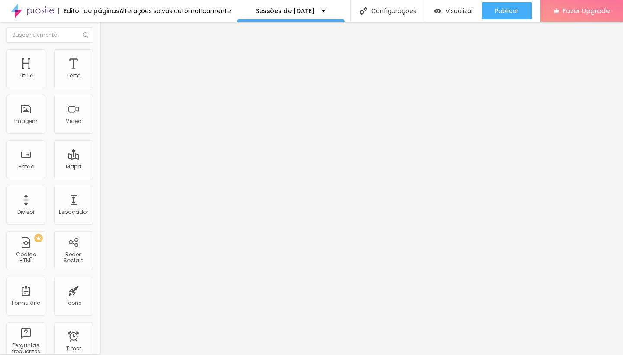
drag, startPoint x: 250, startPoint y: 215, endPoint x: 204, endPoint y: 212, distance: 45.9
drag, startPoint x: 240, startPoint y: 136, endPoint x: 182, endPoint y: 135, distance: 57.5
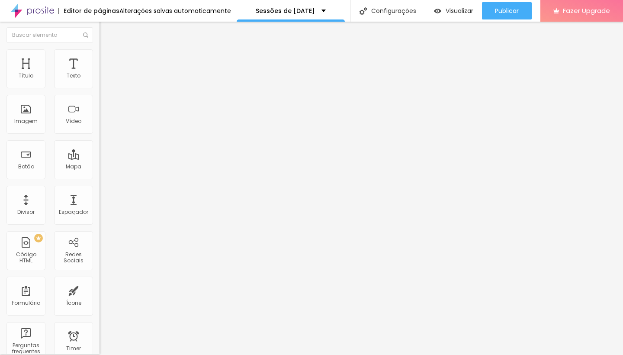
drag, startPoint x: 259, startPoint y: 218, endPoint x: 180, endPoint y: 216, distance: 79.2
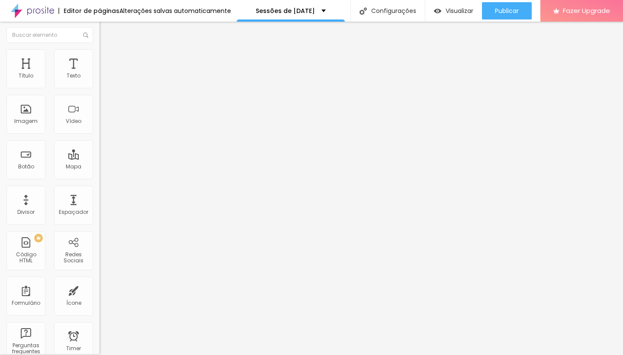
click at [99, 91] on span "Editar perguntas" at bounding box center [123, 86] width 49 height 7
drag, startPoint x: 220, startPoint y: 138, endPoint x: 206, endPoint y: 138, distance: 13.8
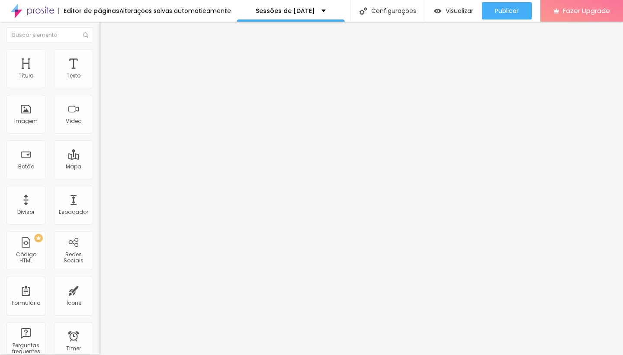
drag, startPoint x: 276, startPoint y: 216, endPoint x: 200, endPoint y: 215, distance: 75.7
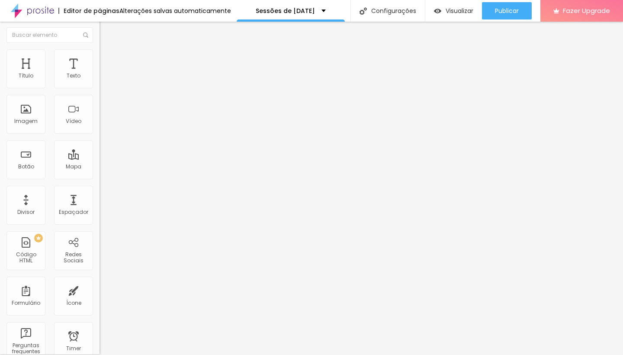
drag, startPoint x: 176, startPoint y: 134, endPoint x: 170, endPoint y: 134, distance: 5.2
drag, startPoint x: 230, startPoint y: 214, endPoint x: 196, endPoint y: 216, distance: 33.8
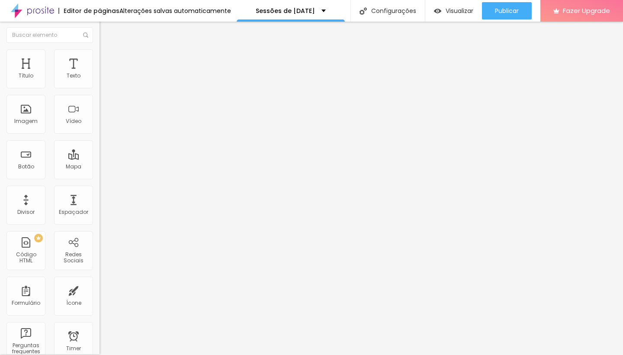
drag, startPoint x: 276, startPoint y: 143, endPoint x: 231, endPoint y: 144, distance: 45.4
drag, startPoint x: 290, startPoint y: 139, endPoint x: 180, endPoint y: 134, distance: 110.4
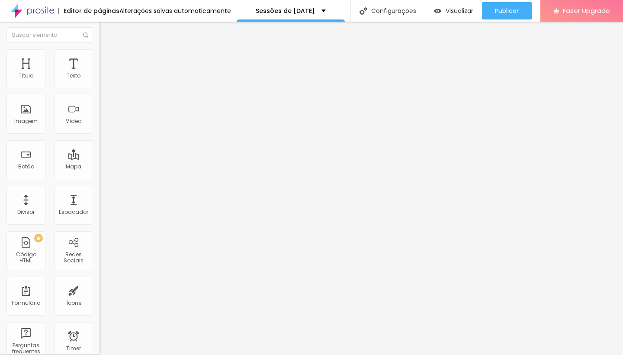
drag, startPoint x: 272, startPoint y: 218, endPoint x: 190, endPoint y: 217, distance: 82.2
click at [99, 90] on div at bounding box center [148, 90] width 99 height 0
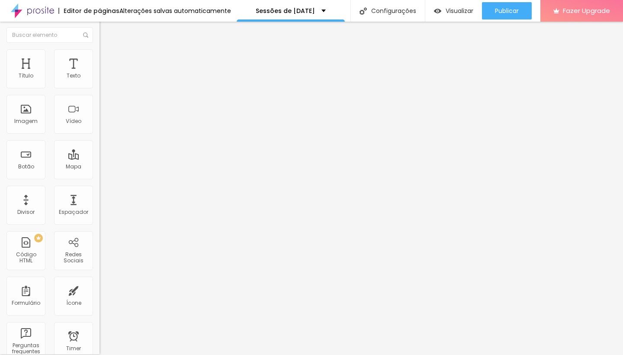
click at [107, 64] on span "Estilo" at bounding box center [113, 61] width 13 height 7
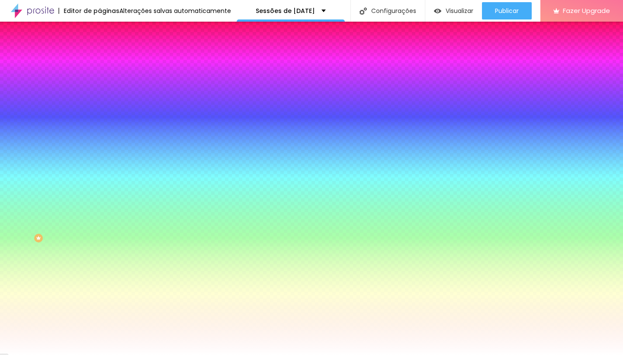
click at [103, 111] on img at bounding box center [105, 113] width 5 height 5
click at [99, 146] on input "range" at bounding box center [127, 142] width 56 height 7
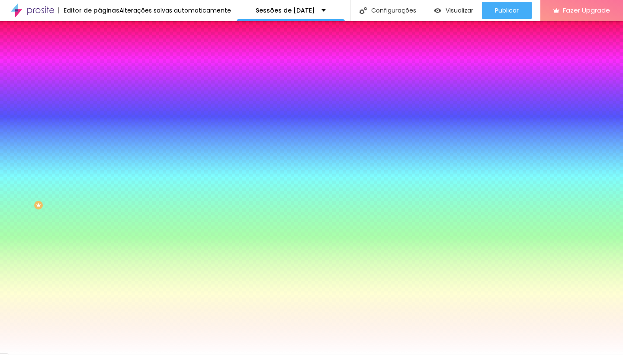
scroll to position [0, 0]
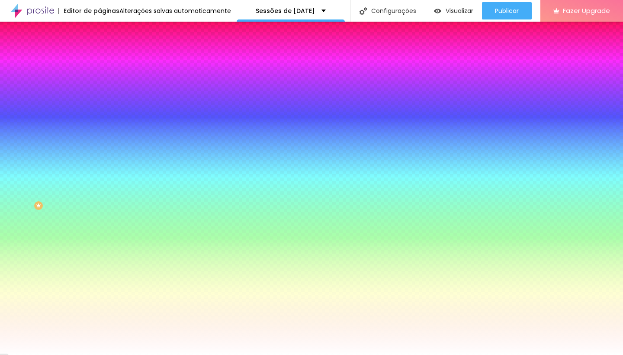
click at [107, 35] on span "Avançado" at bounding box center [121, 38] width 29 height 7
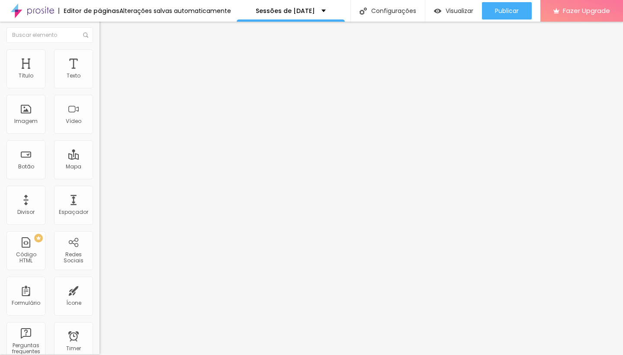
click at [99, 55] on img at bounding box center [103, 52] width 8 height 8
click at [106, 35] on img "button" at bounding box center [109, 34] width 6 height 7
click at [30, 120] on div "Imagem" at bounding box center [25, 121] width 23 height 6
click at [107, 59] on span "Estilo" at bounding box center [113, 54] width 13 height 7
click at [99, 58] on li "Avançado" at bounding box center [148, 62] width 99 height 9
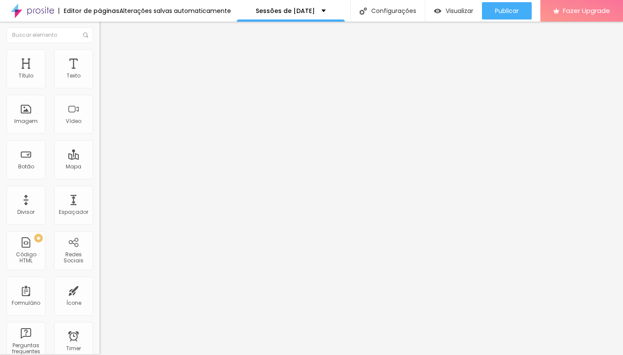
click at [99, 56] on li "Estilo" at bounding box center [148, 53] width 99 height 9
click at [107, 50] on span "Conteúdo" at bounding box center [120, 46] width 27 height 7
click at [106, 32] on img "button" at bounding box center [109, 30] width 7 height 7
click at [455, 10] on span "Visualizar" at bounding box center [459, 10] width 28 height 7
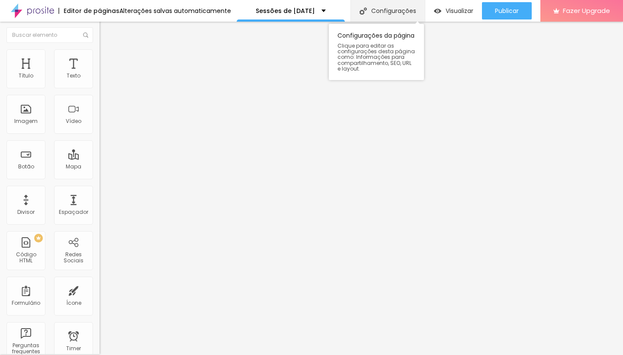
click at [385, 15] on div "Configurações" at bounding box center [387, 11] width 74 height 22
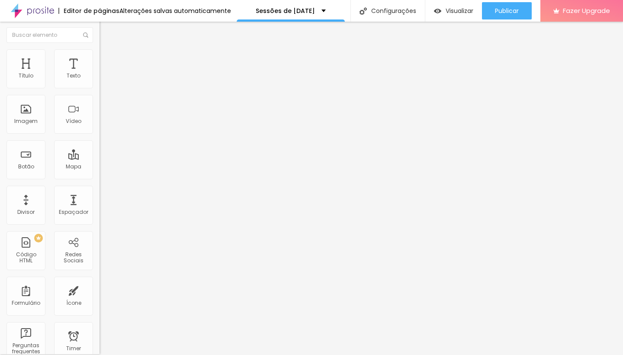
drag, startPoint x: 402, startPoint y: 230, endPoint x: 407, endPoint y: 232, distance: 5.8
drag, startPoint x: 413, startPoint y: 231, endPoint x: 377, endPoint y: 233, distance: 35.9
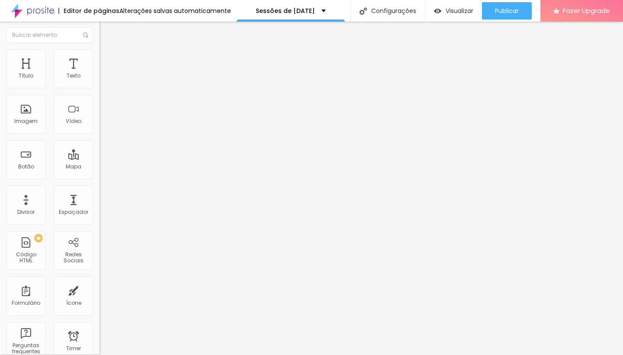
drag, startPoint x: 418, startPoint y: 268, endPoint x: 426, endPoint y: 275, distance: 10.7
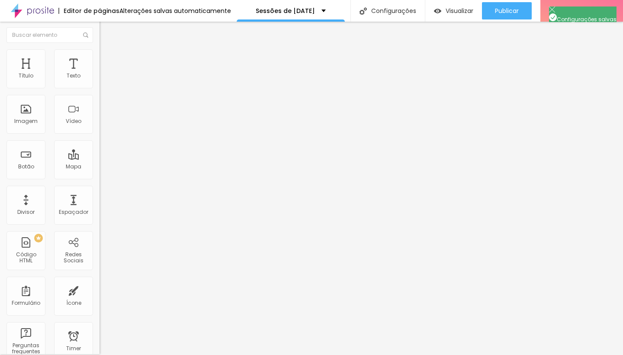
drag, startPoint x: 396, startPoint y: 162, endPoint x: 377, endPoint y: 162, distance: 18.2
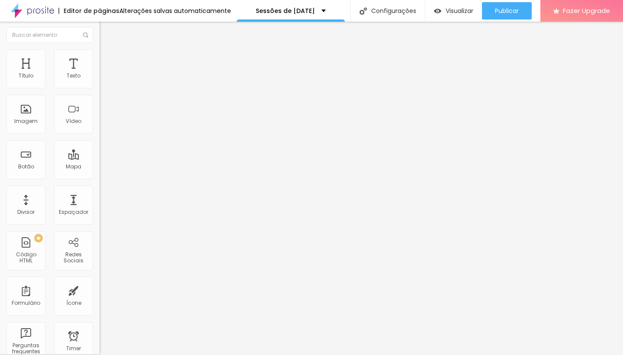
scroll to position [12, 0]
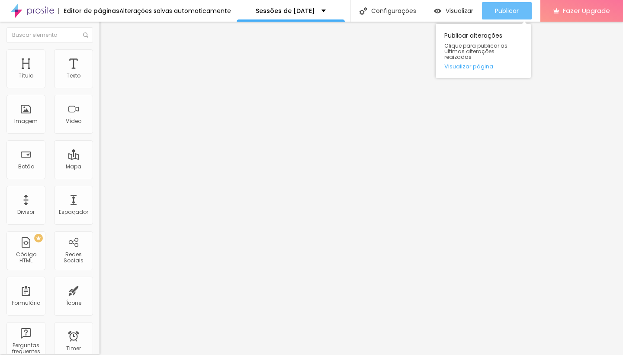
click at [505, 10] on span "Publicar" at bounding box center [507, 10] width 24 height 7
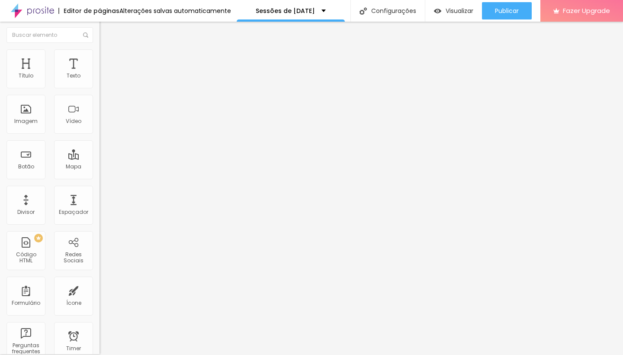
click at [38, 13] on img at bounding box center [32, 11] width 43 height 22
click at [106, 30] on img "button" at bounding box center [109, 31] width 7 height 7
click at [99, 79] on span "Encaixotado" at bounding box center [116, 74] width 34 height 7
click at [99, 92] on span "Completo" at bounding box center [112, 88] width 26 height 7
click at [106, 30] on img "button" at bounding box center [109, 31] width 7 height 7
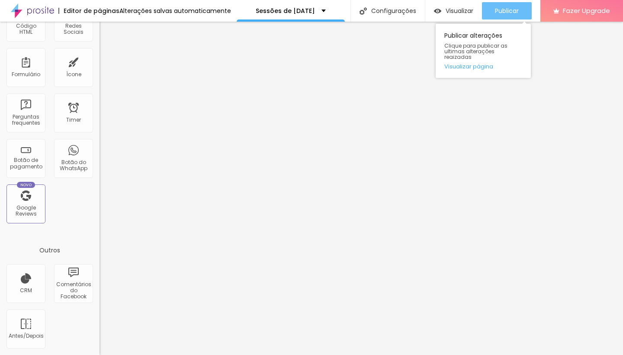
click at [504, 6] on div "Publicar" at bounding box center [507, 10] width 24 height 17
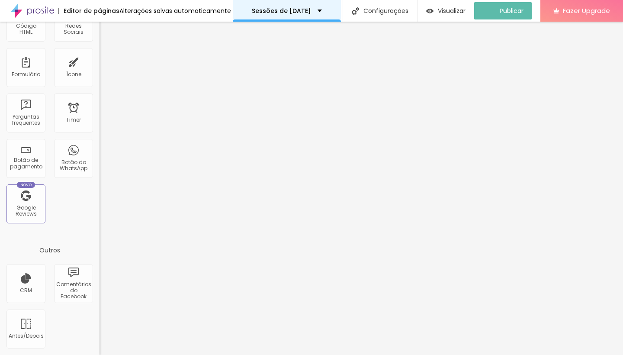
click at [316, 12] on div "Sessões de [DATE]" at bounding box center [287, 11] width 70 height 6
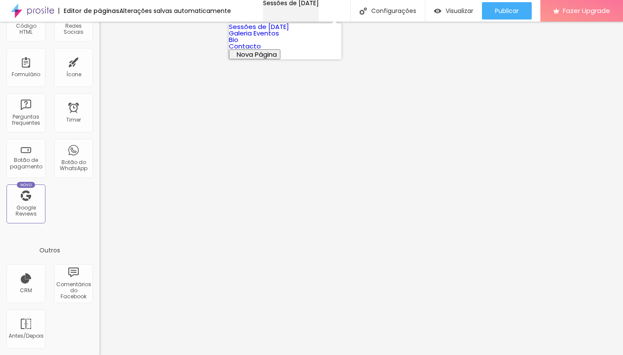
click at [316, 6] on div "Sessões de [DATE]" at bounding box center [291, 3] width 56 height 6
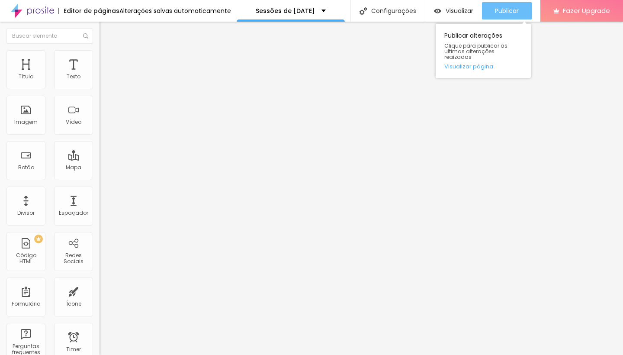
click at [506, 10] on span "Publicar" at bounding box center [507, 10] width 24 height 7
click at [506, 11] on span "Publicar" at bounding box center [507, 10] width 24 height 7
